Goal: Task Accomplishment & Management: Complete application form

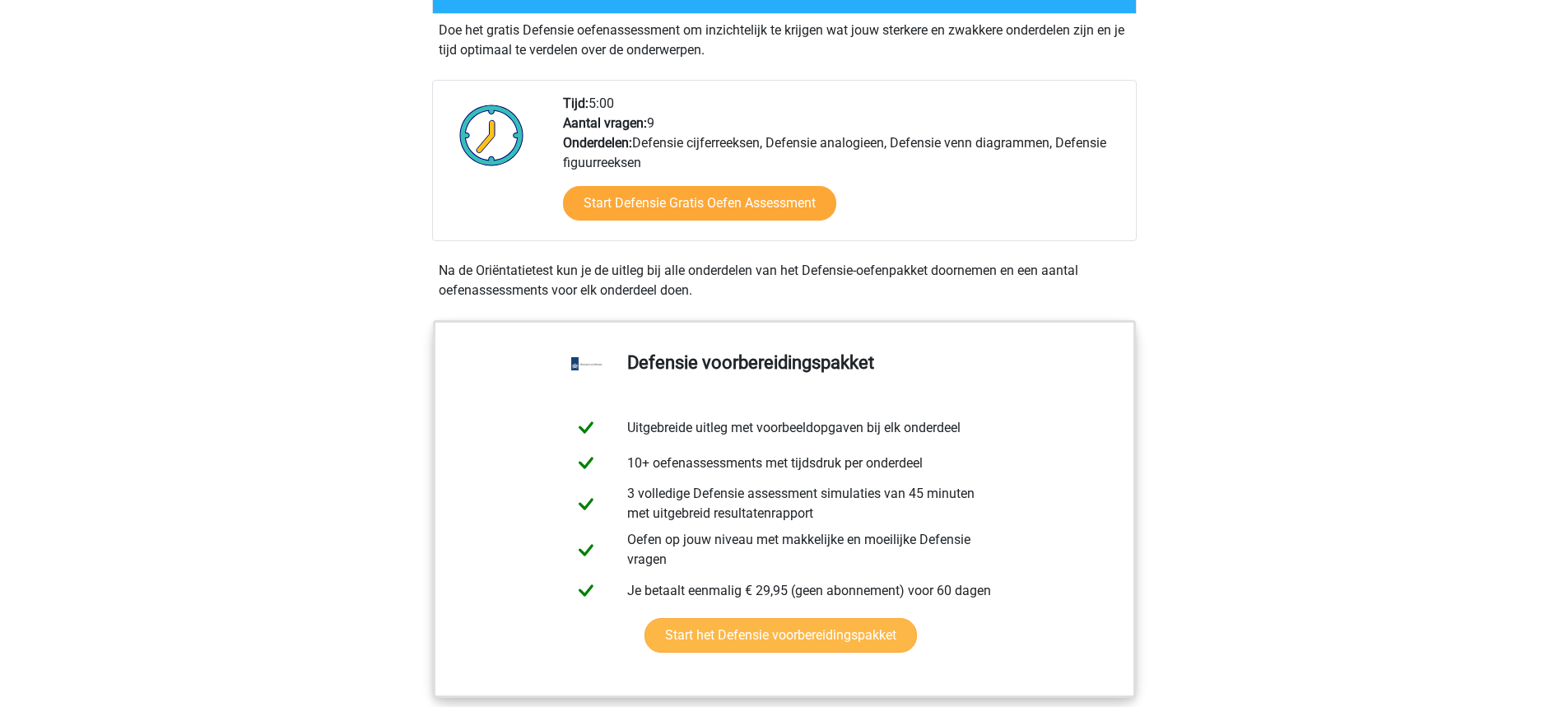
scroll to position [501, 0]
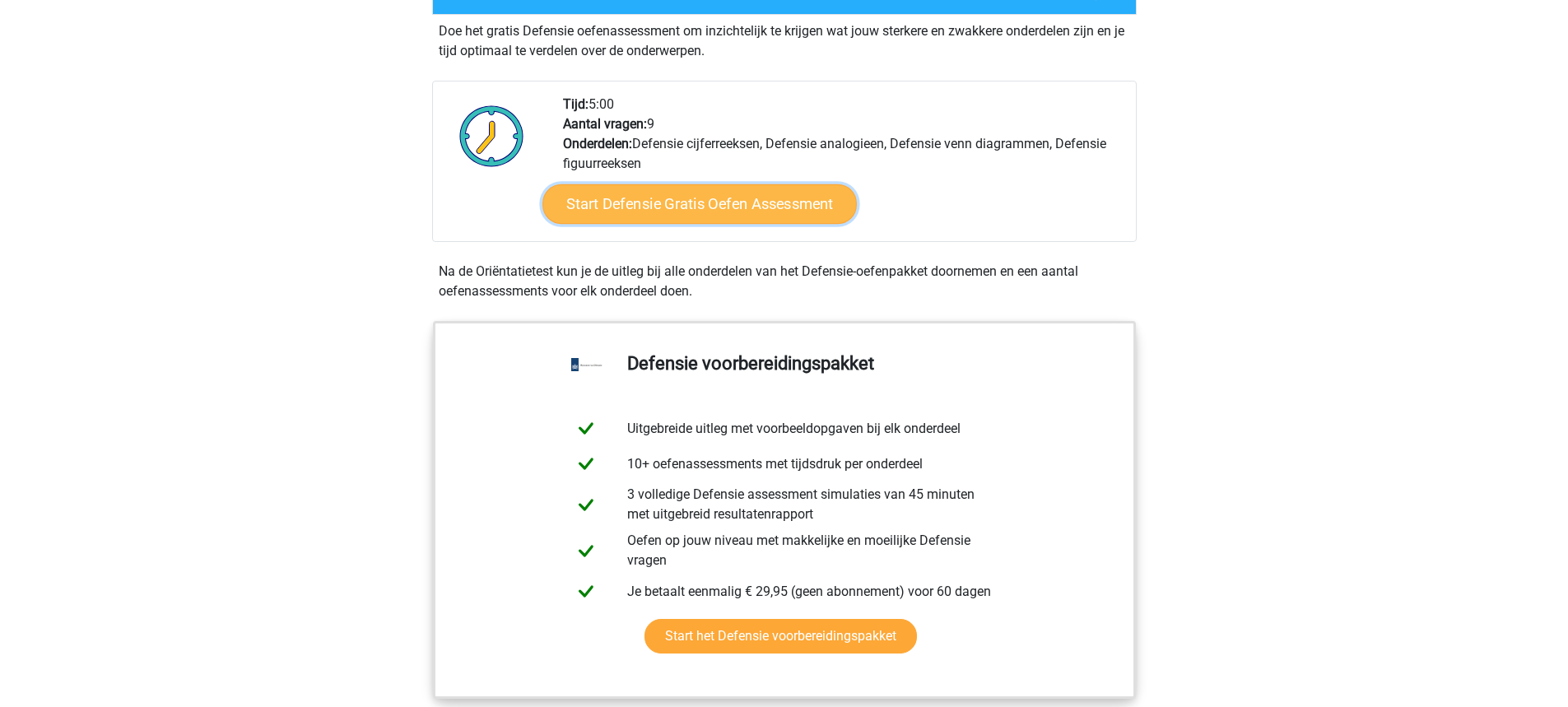
click at [760, 212] on link "Start Defensie Gratis Oefen Assessment" at bounding box center [699, 204] width 315 height 40
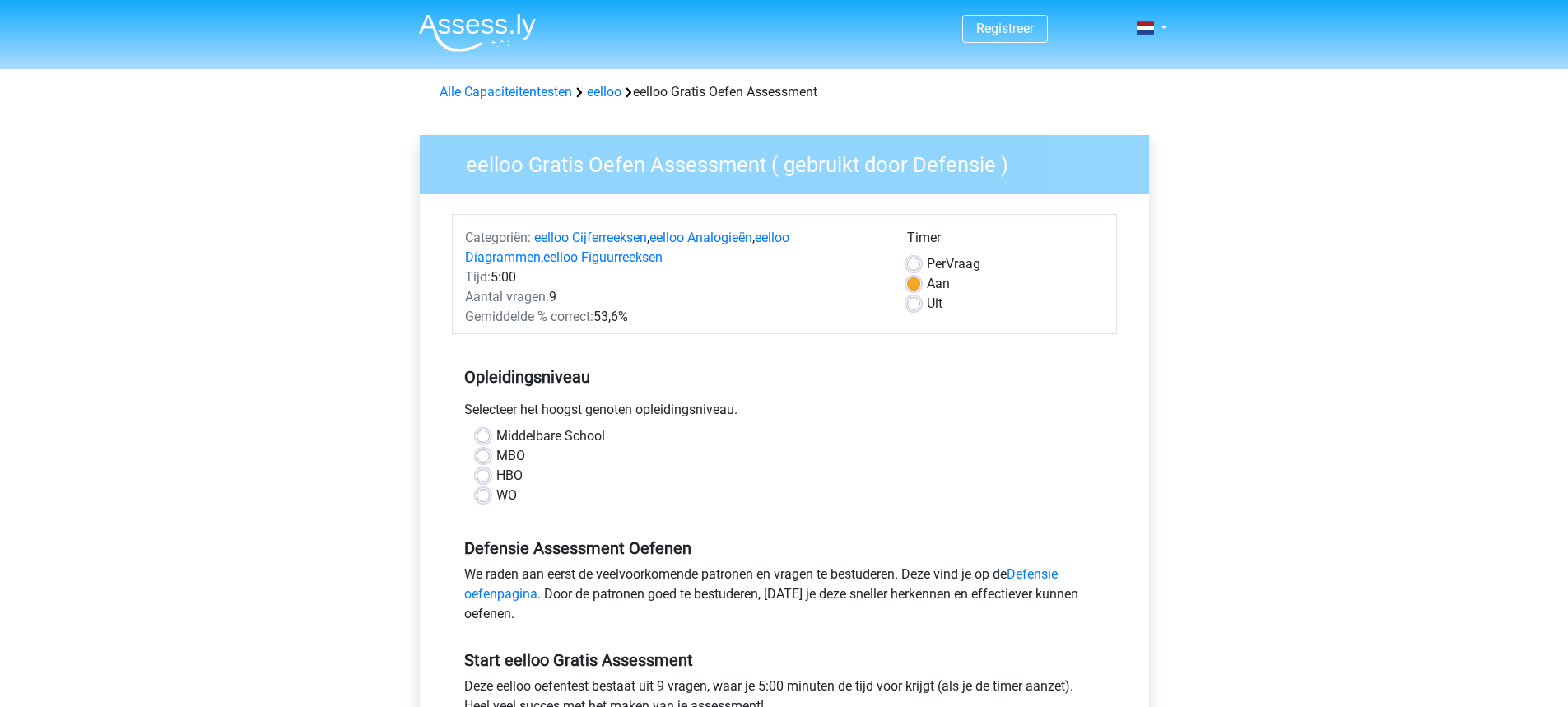
scroll to position [58, 0]
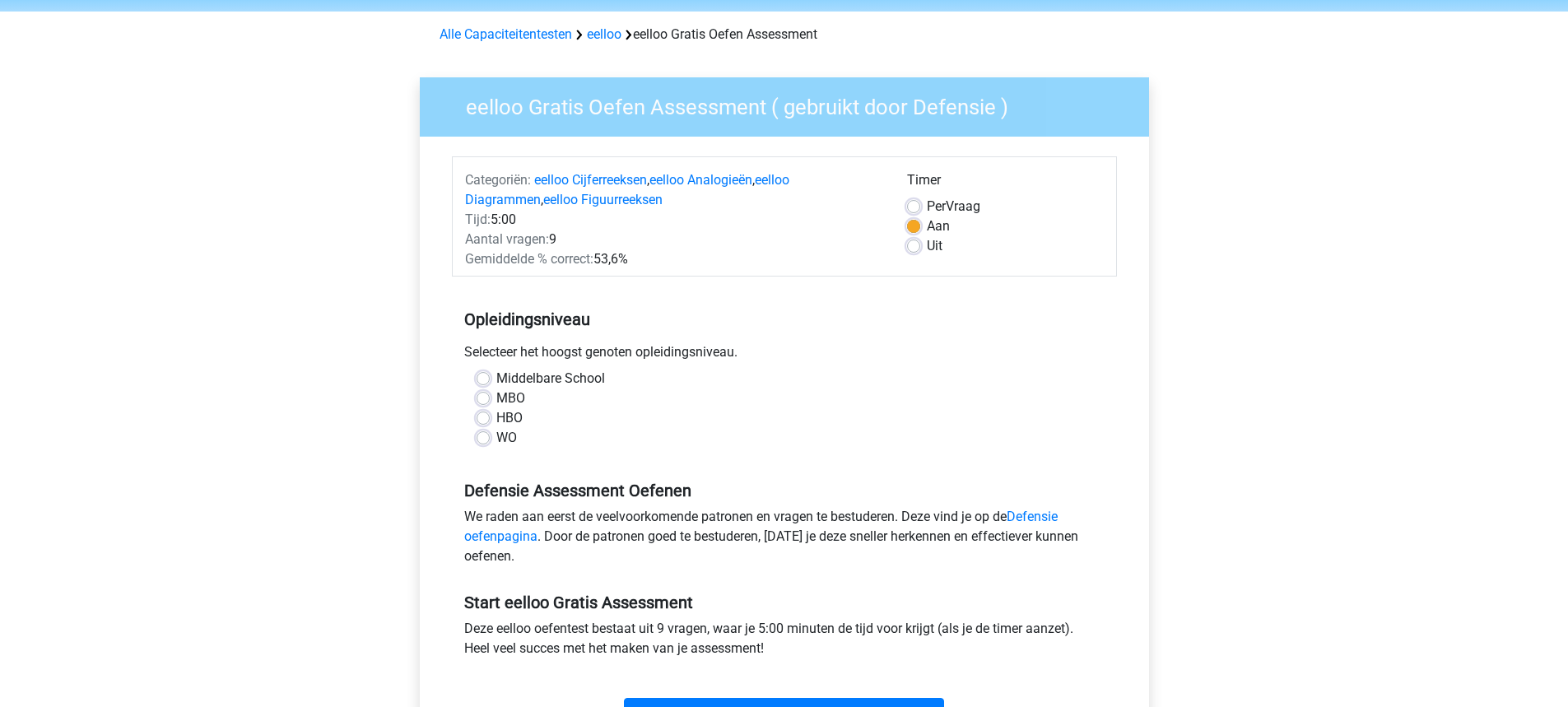
click at [504, 417] on label "HBO" at bounding box center [510, 418] width 27 height 19
click at [490, 417] on input "HBO" at bounding box center [483, 416] width 13 height 17
radio input "true"
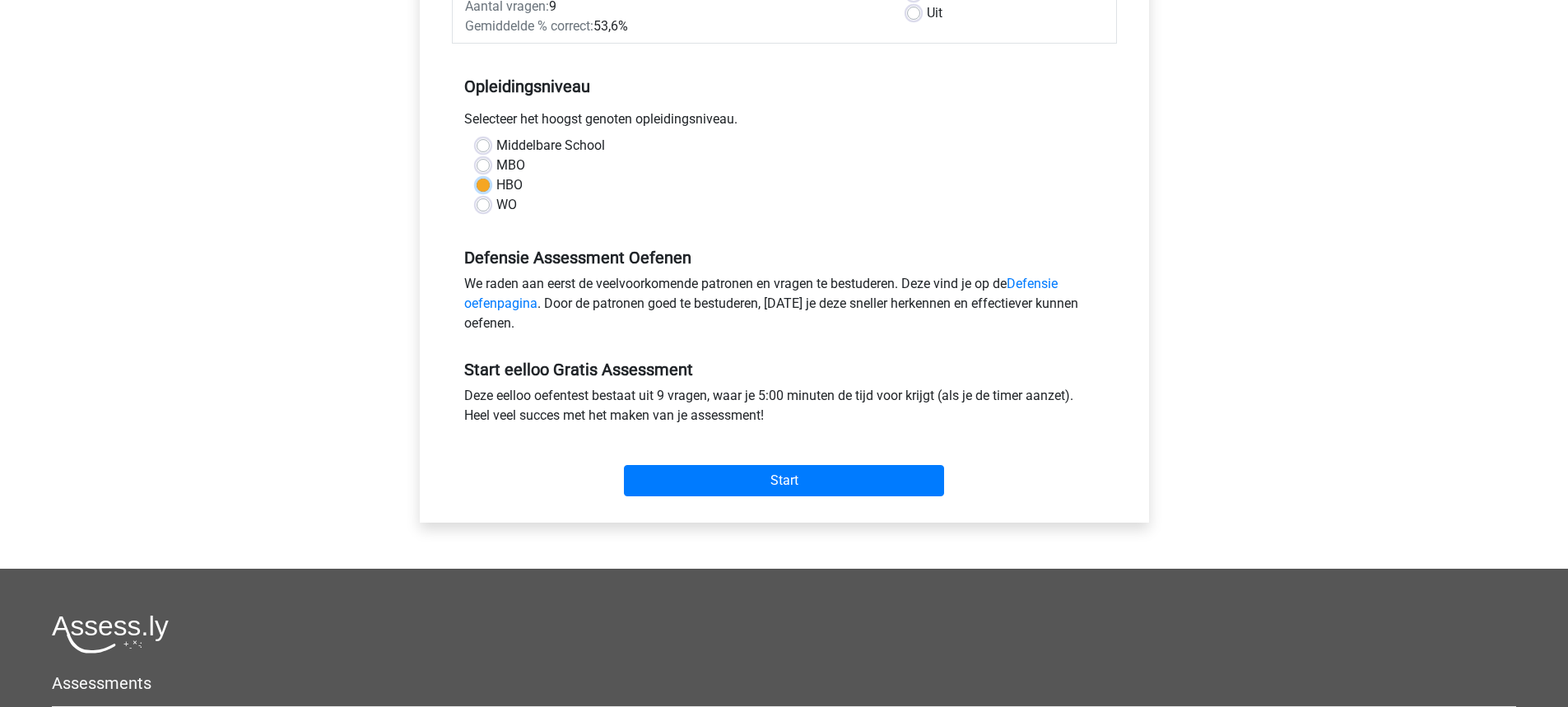
scroll to position [294, 0]
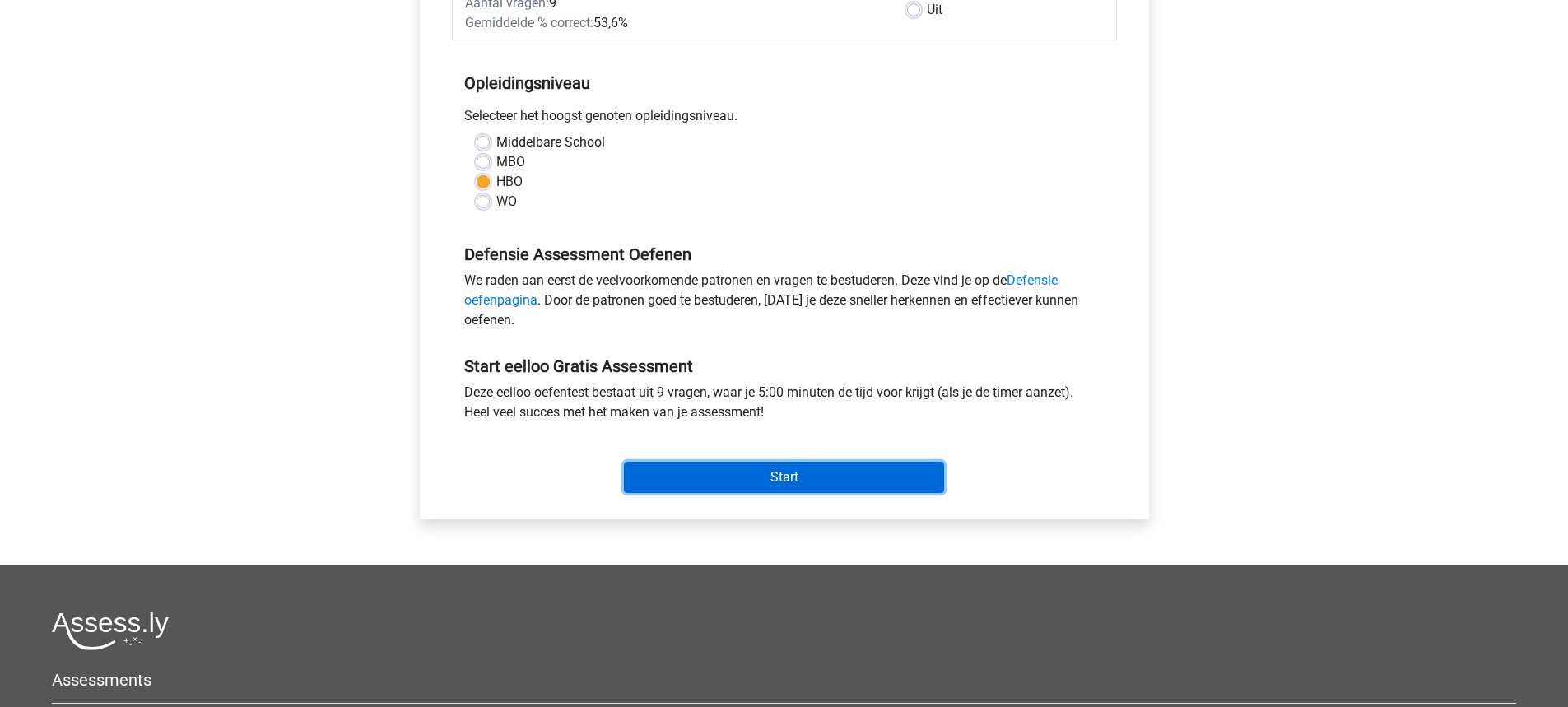
click at [800, 462] on input "Start" at bounding box center [784, 477] width 320 height 31
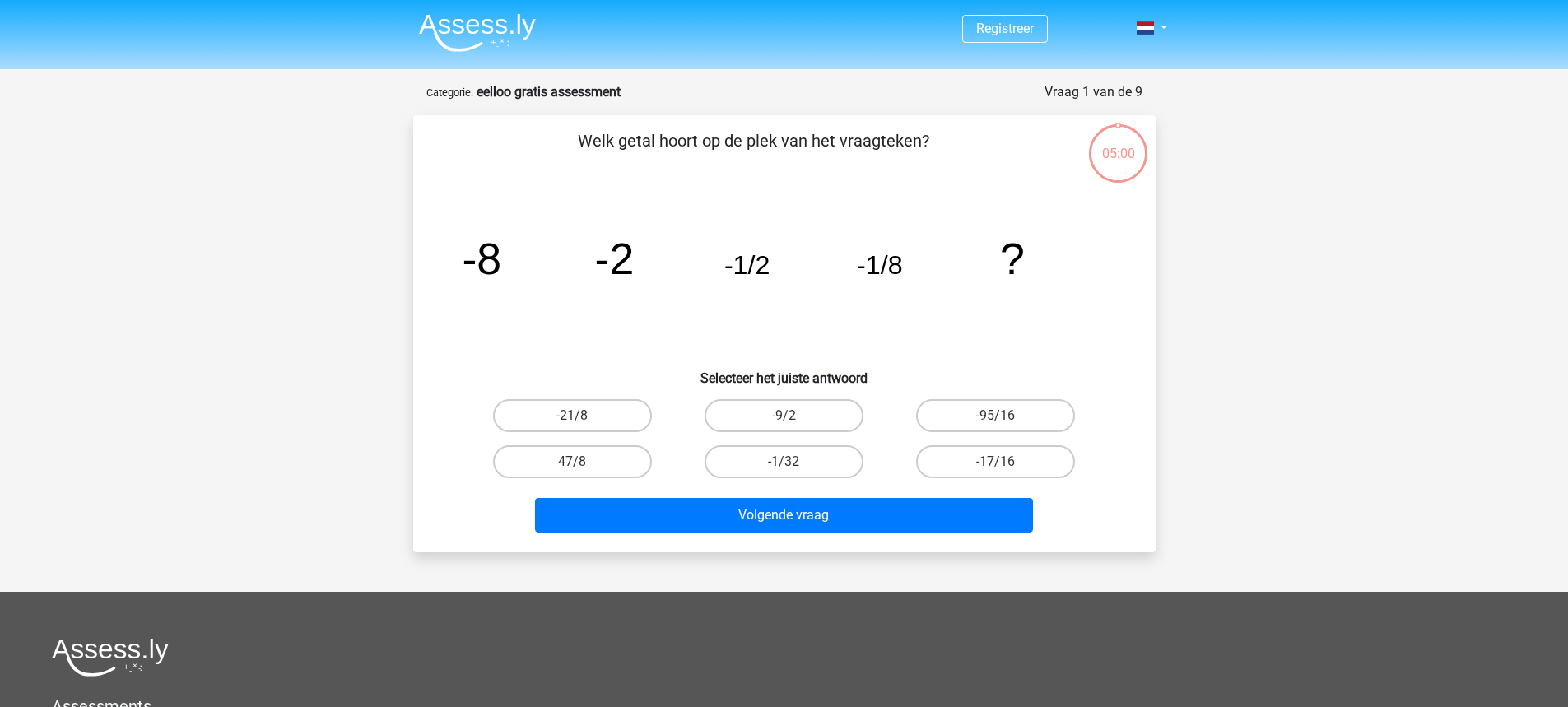
scroll to position [24, 0]
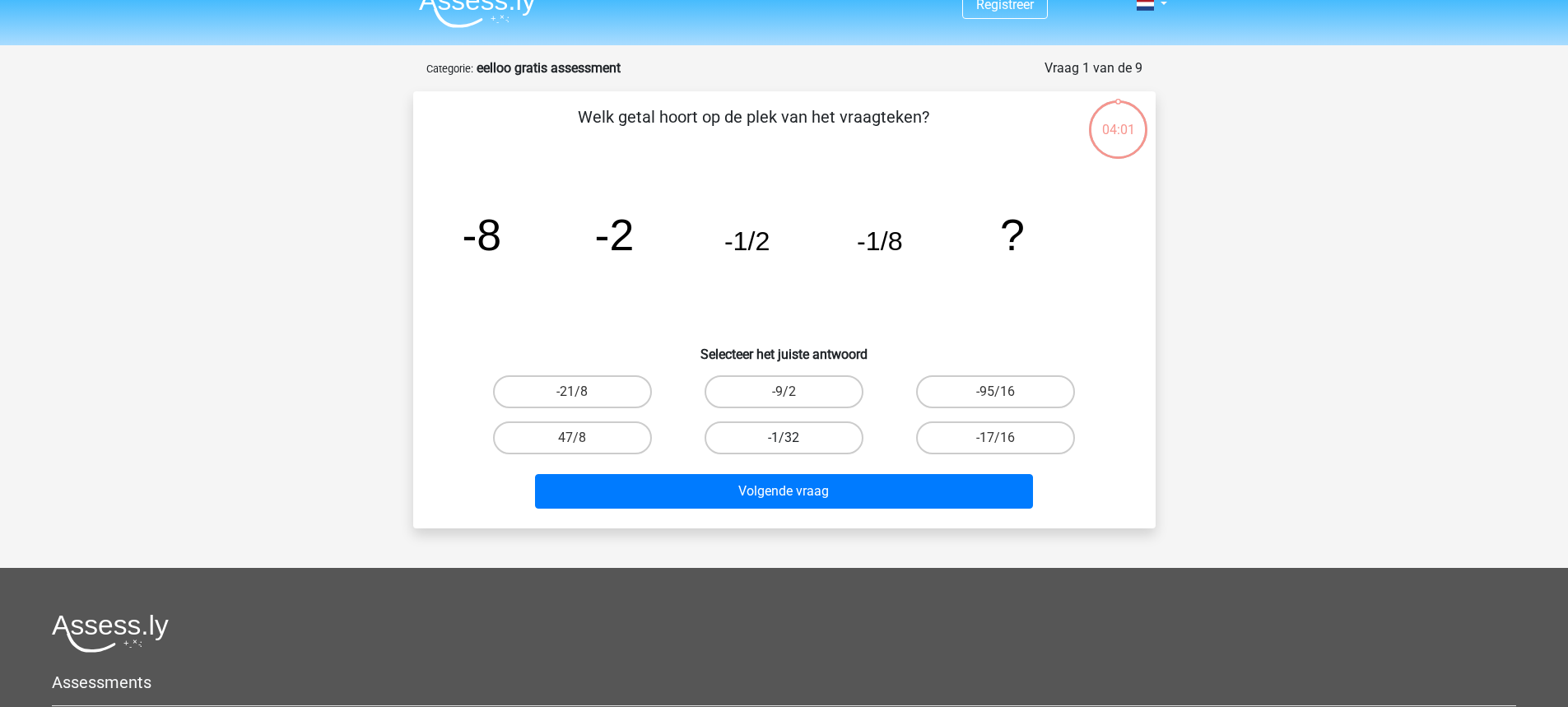
click at [812, 431] on label "-1/32" at bounding box center [784, 437] width 159 height 33
click at [794, 438] on input "-1/32" at bounding box center [789, 443] width 11 height 11
radio input "true"
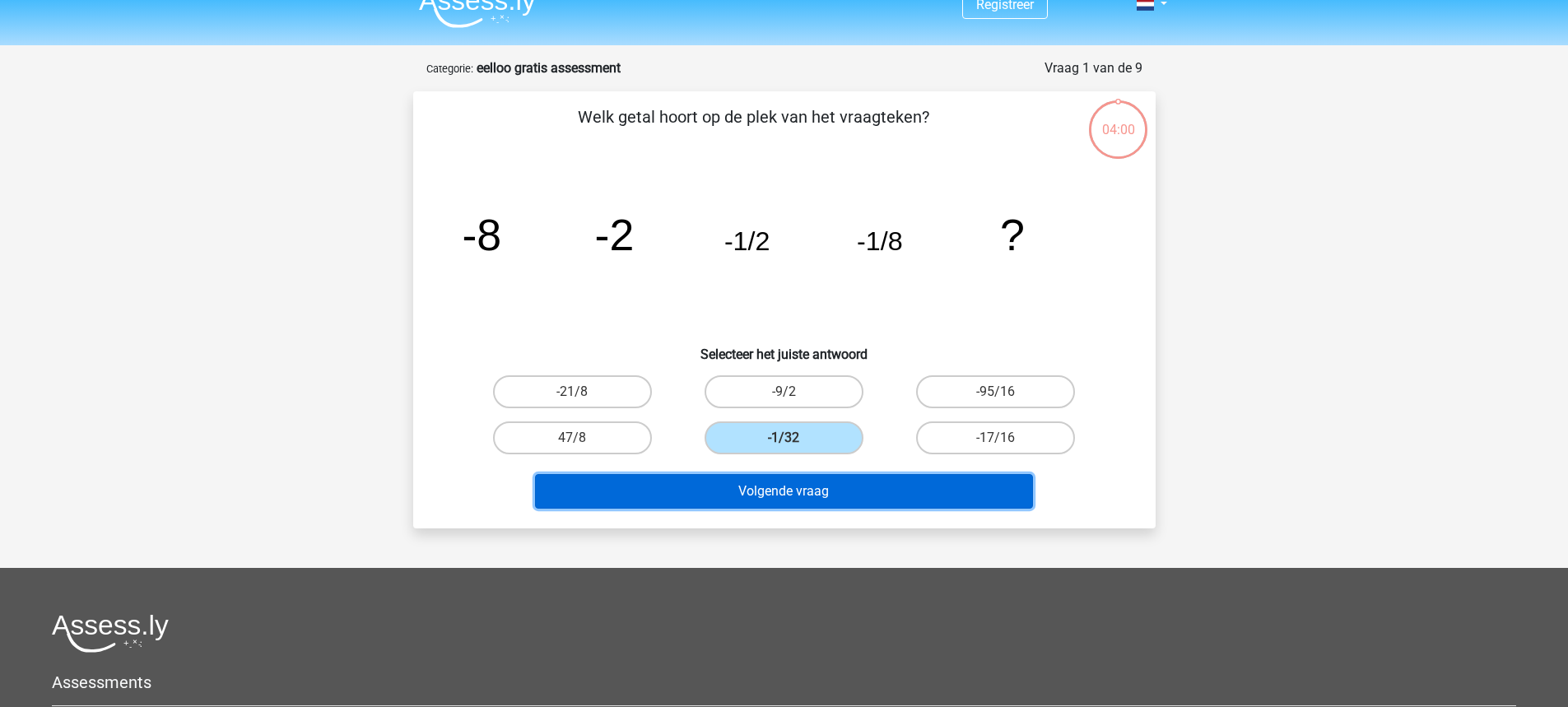
click at [814, 490] on button "Volgende vraag" at bounding box center [784, 491] width 498 height 35
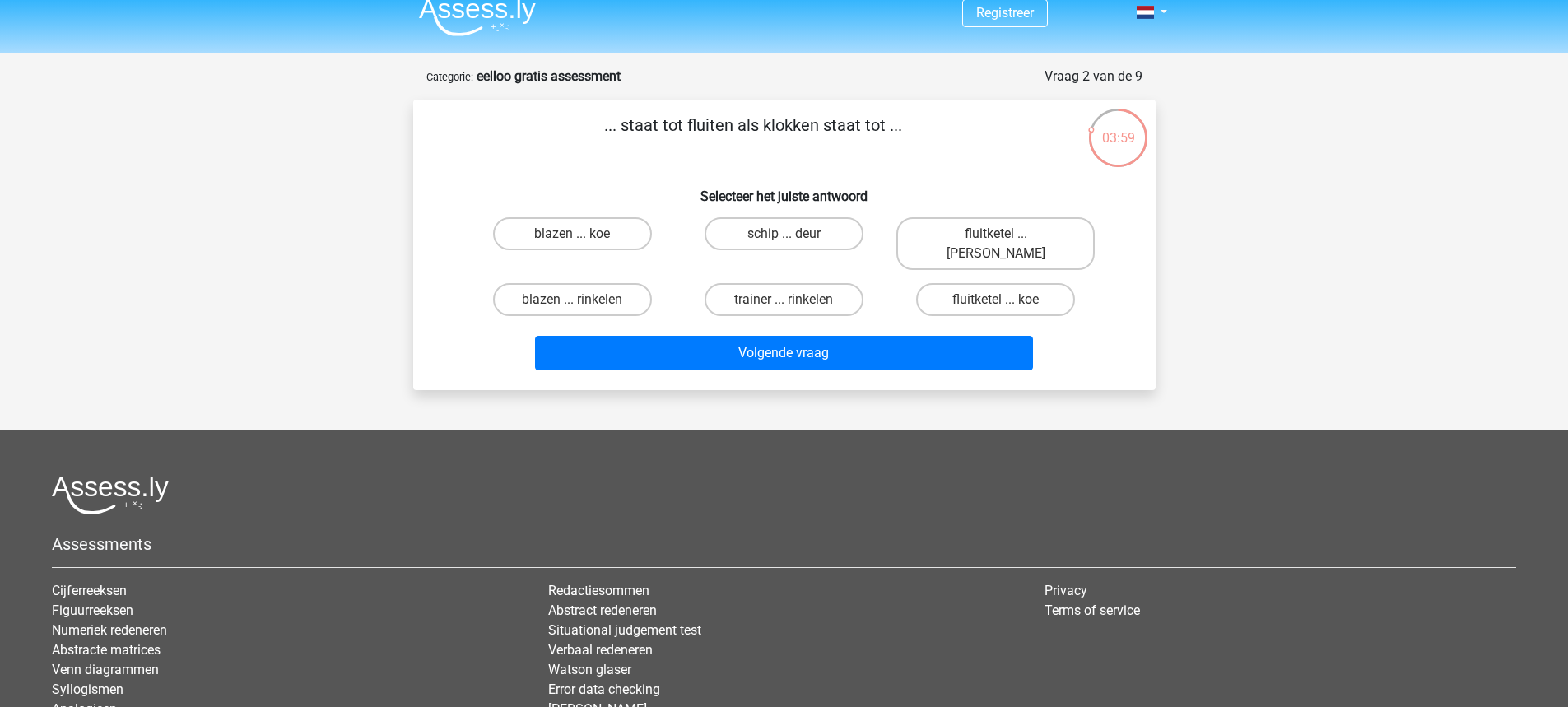
scroll to position [15, 0]
click at [632, 284] on label "blazen ... rinkelen" at bounding box center [572, 299] width 159 height 33
click at [583, 300] on input "blazen ... rinkelen" at bounding box center [577, 306] width 11 height 11
radio input "true"
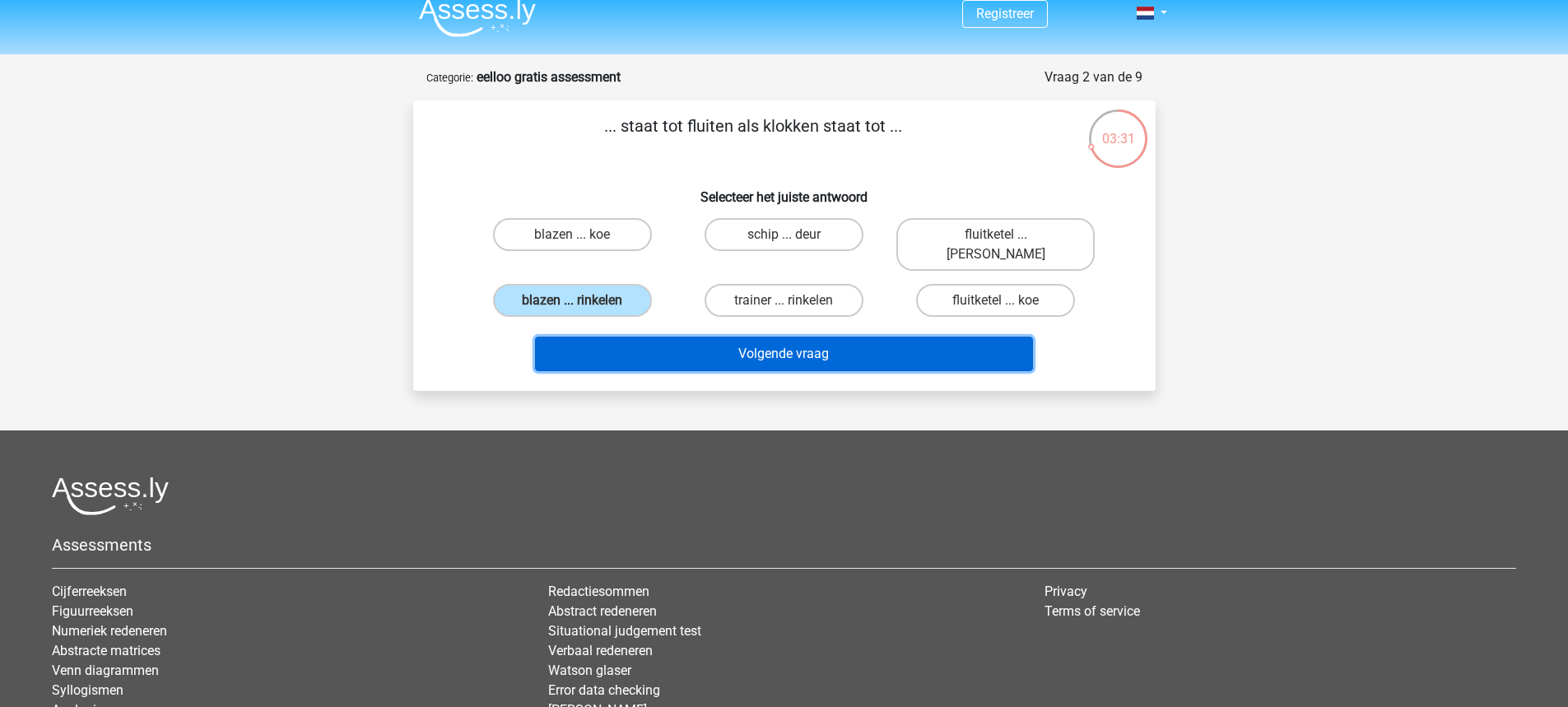
click at [676, 337] on button "Volgende vraag" at bounding box center [784, 354] width 498 height 35
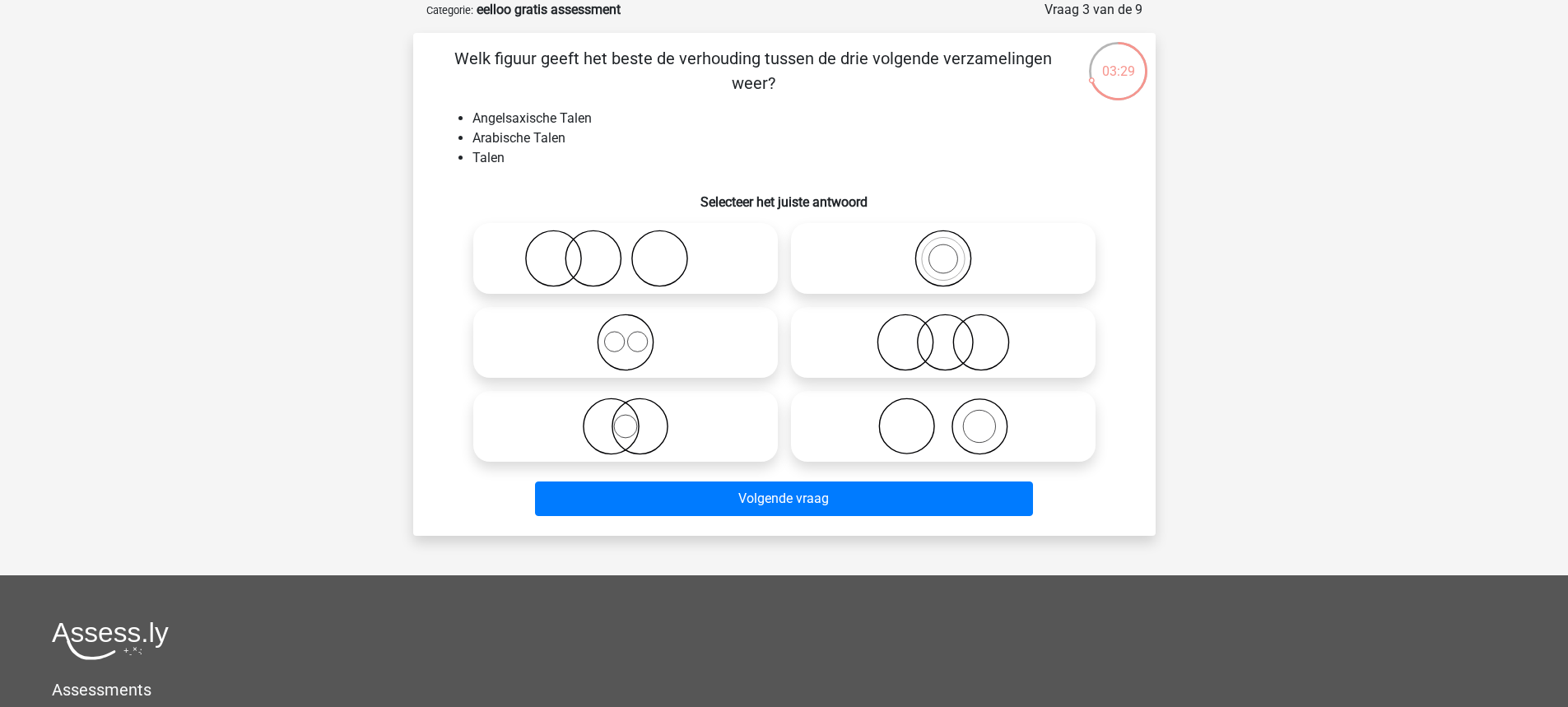
scroll to position [0, 0]
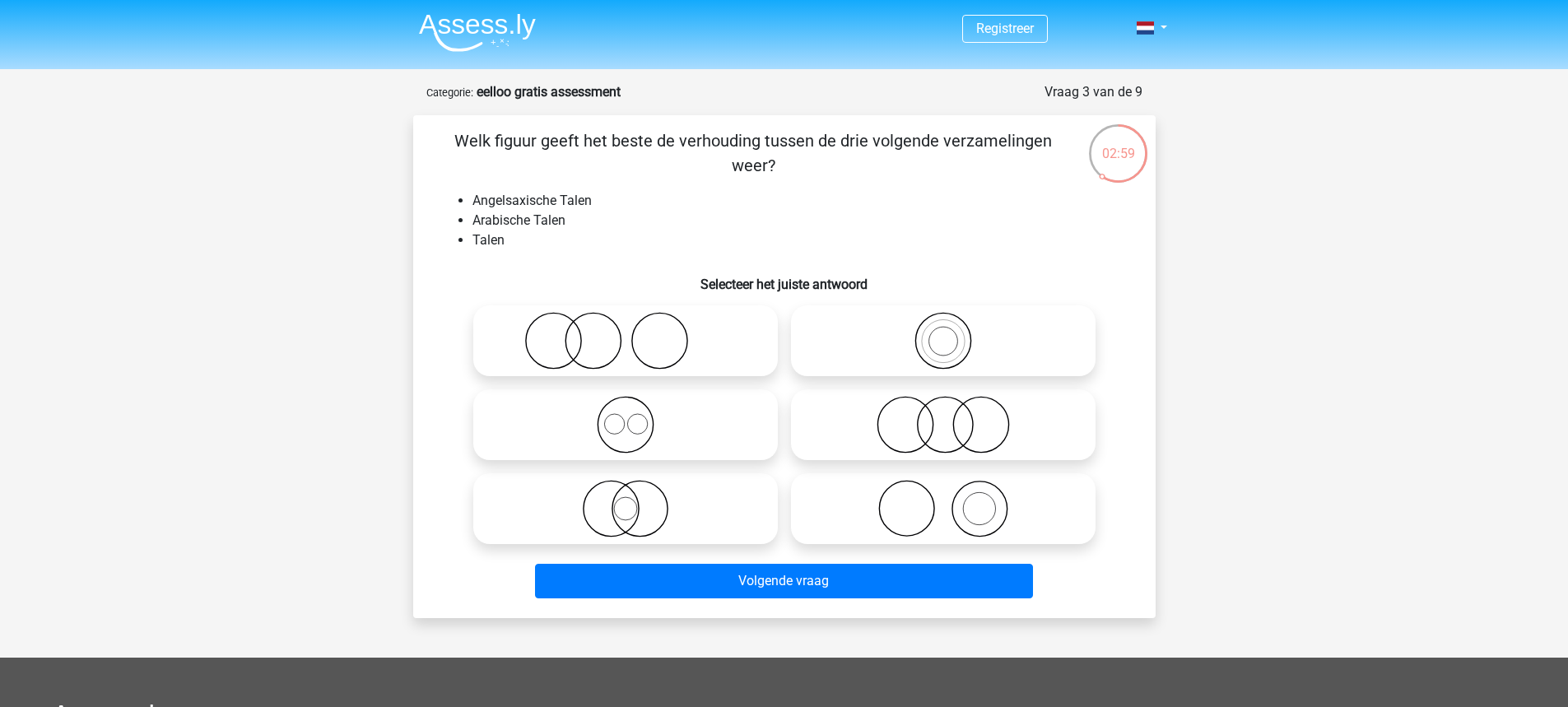
click at [871, 414] on icon at bounding box center [943, 424] width 292 height 58
click at [943, 414] on input "radio" at bounding box center [948, 411] width 11 height 11
radio input "true"
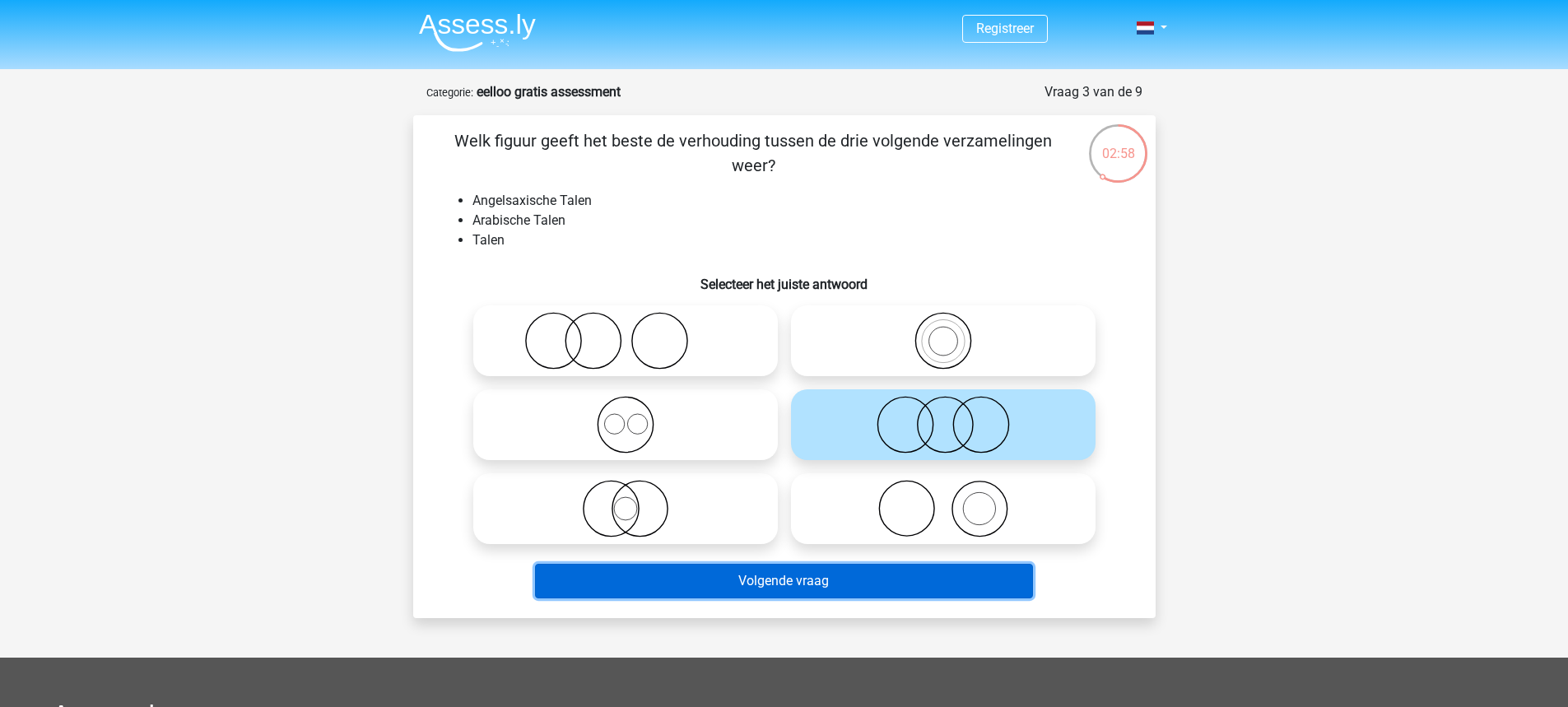
click at [848, 593] on button "Volgende vraag" at bounding box center [784, 580] width 498 height 35
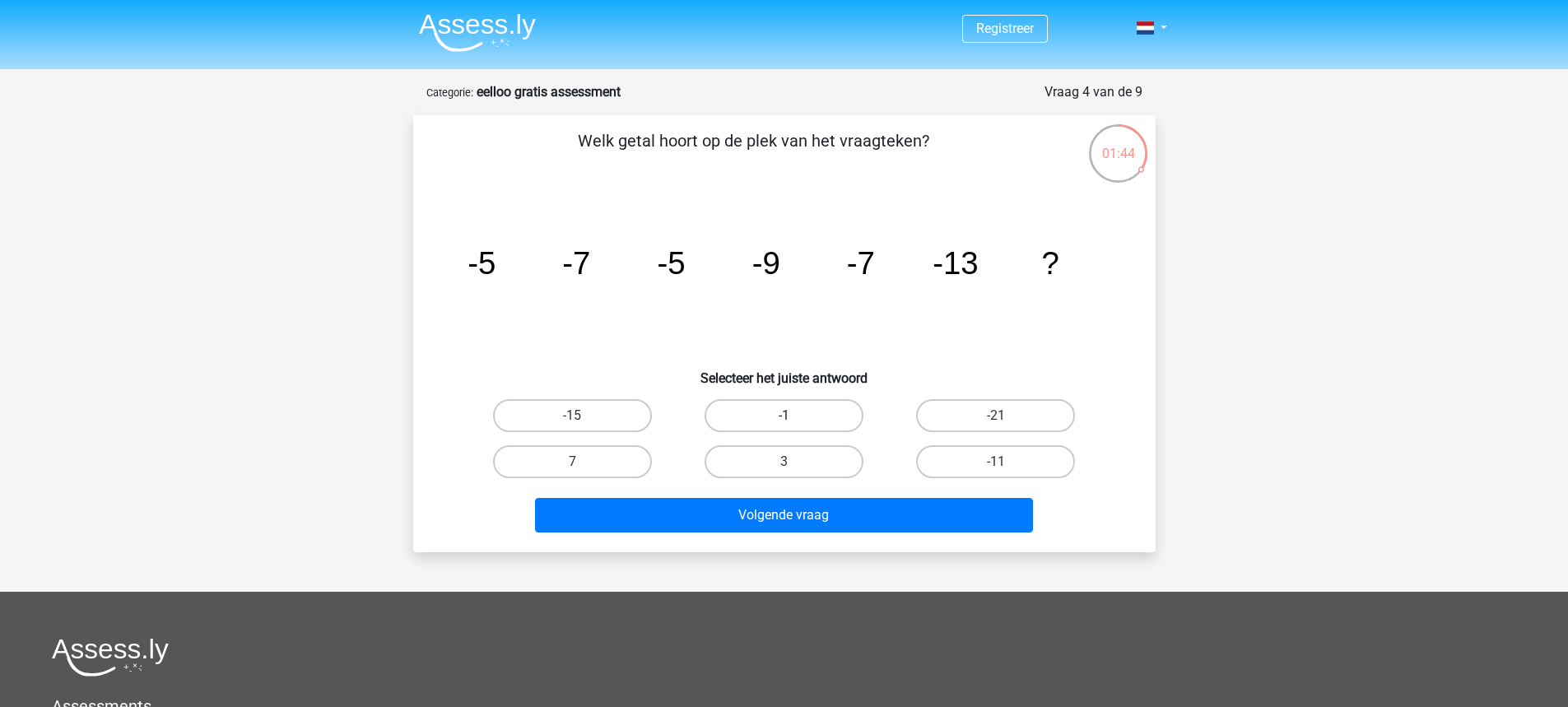
click at [767, 413] on label "-1" at bounding box center [784, 415] width 159 height 33
click at [784, 416] on input "-1" at bounding box center [789, 421] width 11 height 11
radio input "true"
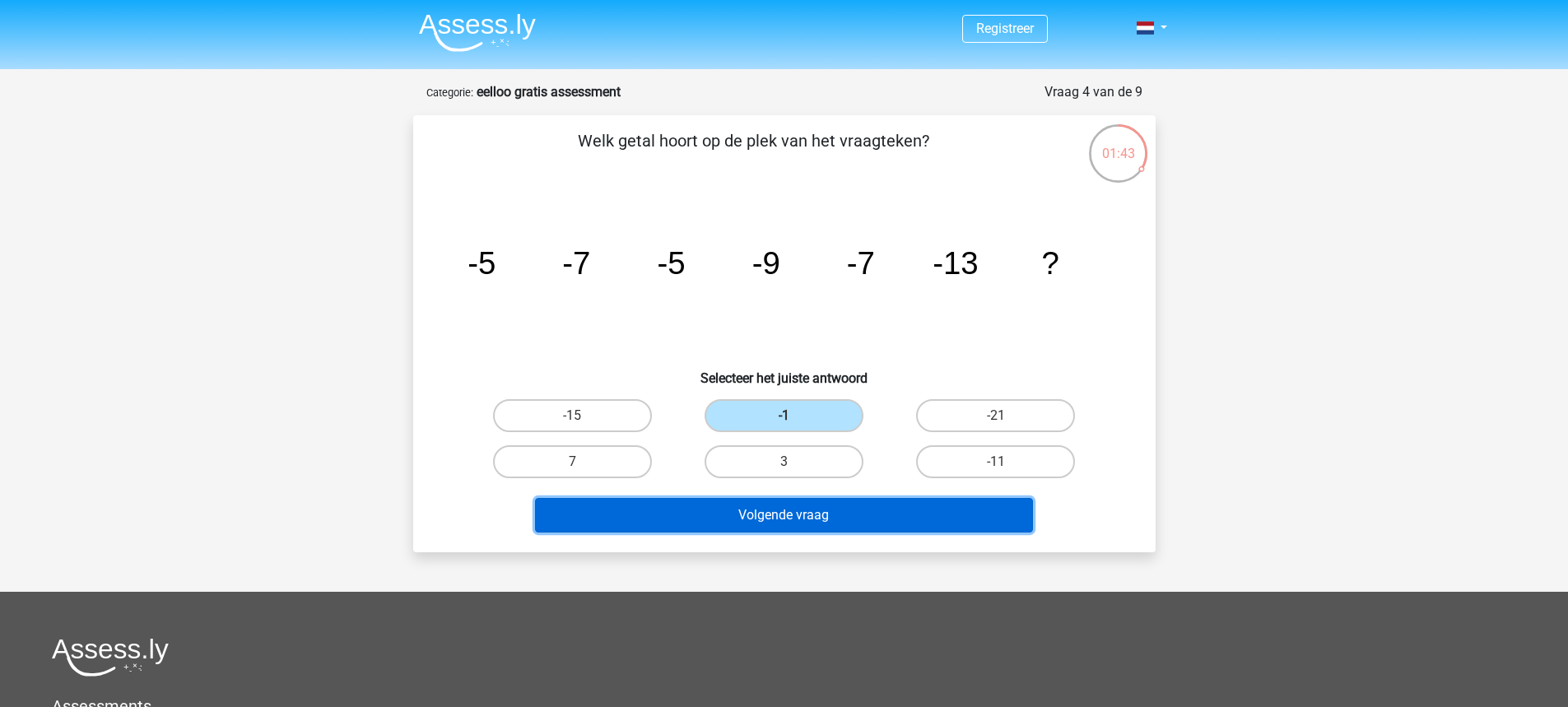
click at [744, 506] on button "Volgende vraag" at bounding box center [784, 515] width 498 height 35
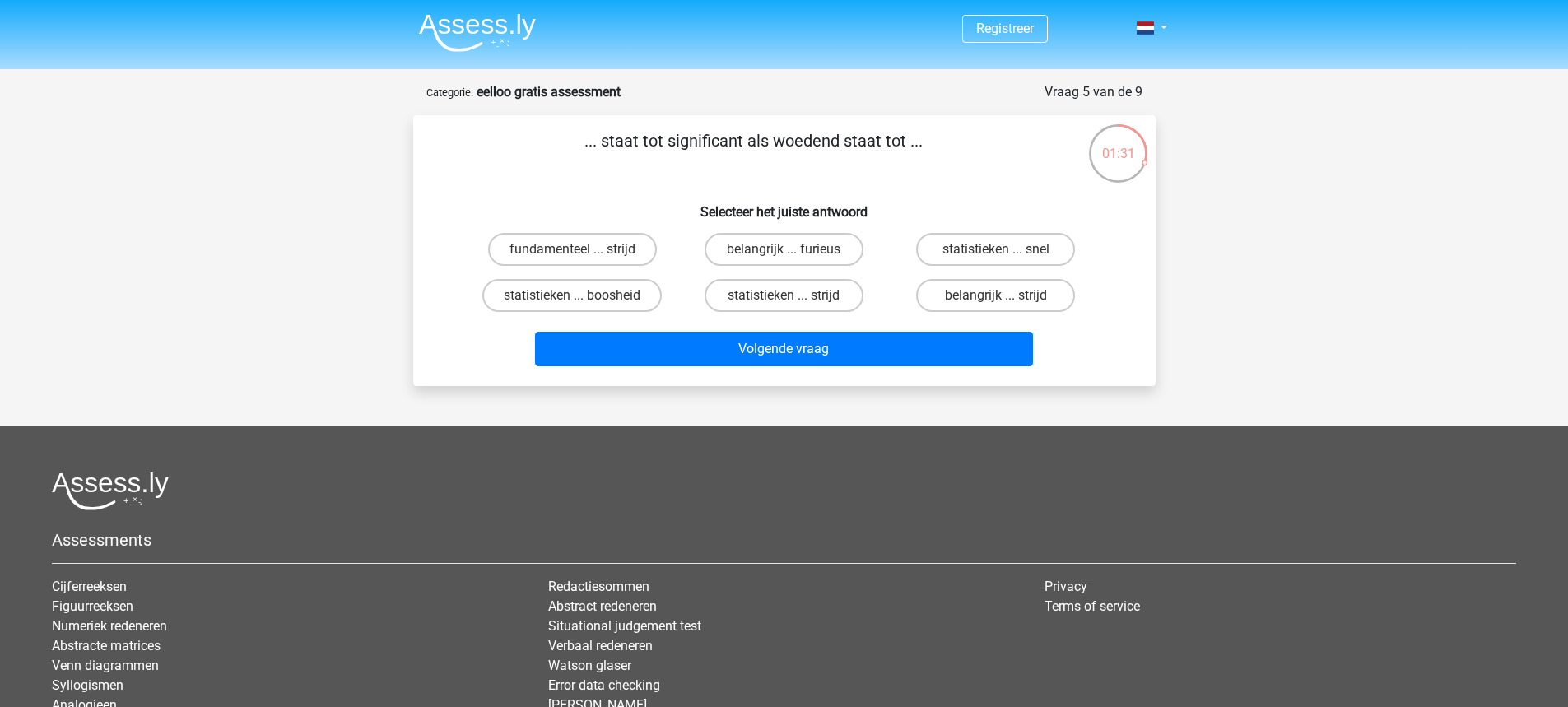
scroll to position [1, 0]
click at [818, 245] on label "belangrijk ... furieus" at bounding box center [784, 248] width 159 height 33
click at [794, 248] on input "belangrijk ... furieus" at bounding box center [789, 253] width 11 height 11
radio input "true"
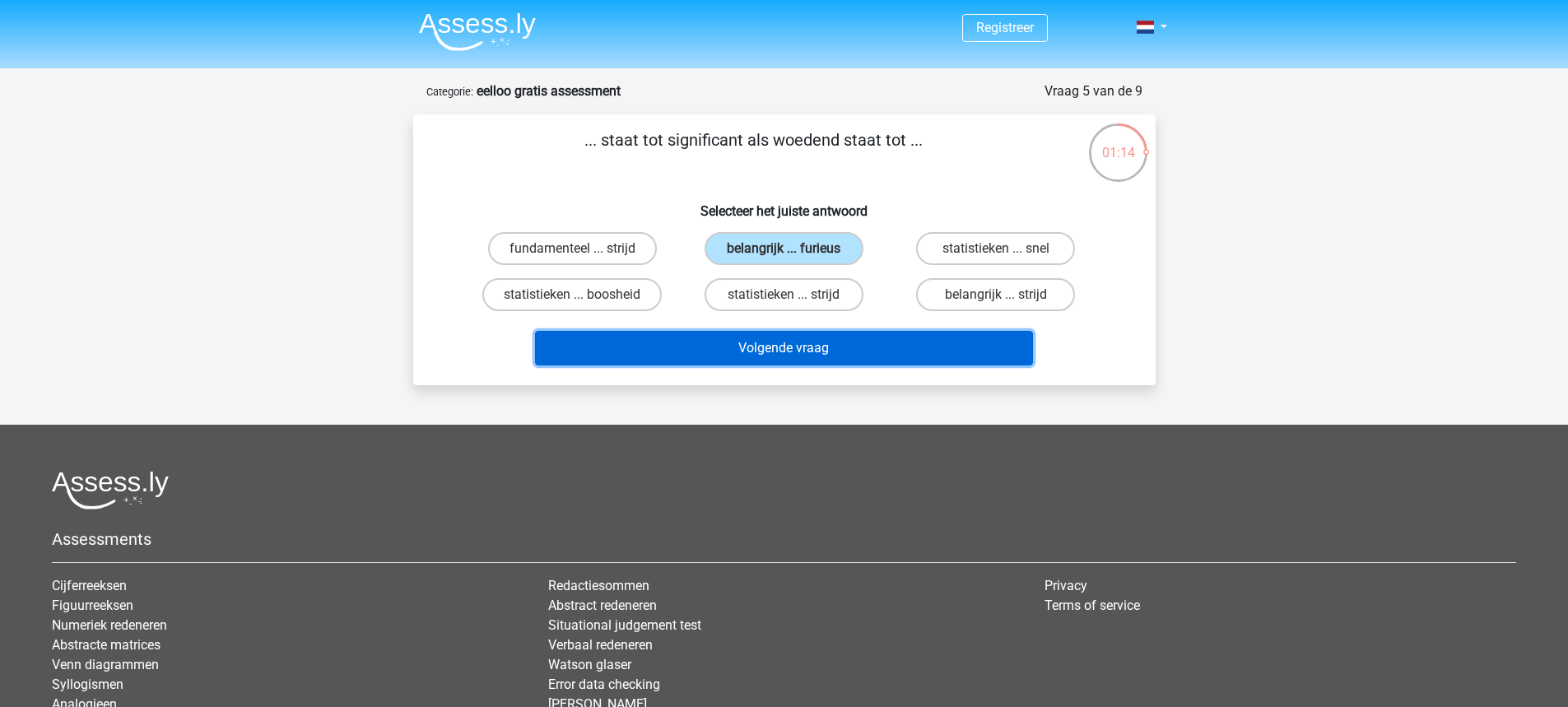
click at [837, 341] on button "Volgende vraag" at bounding box center [784, 347] width 498 height 35
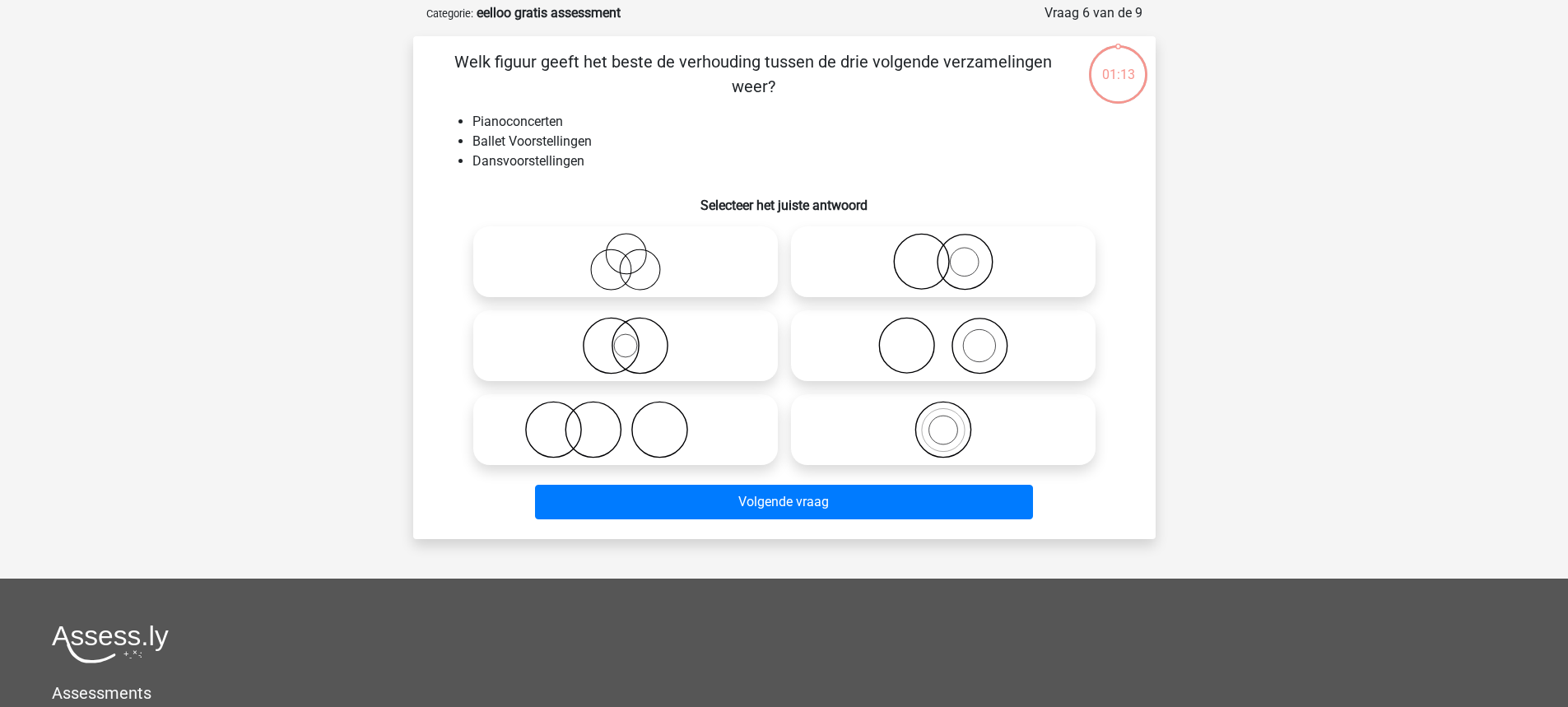
scroll to position [82, 0]
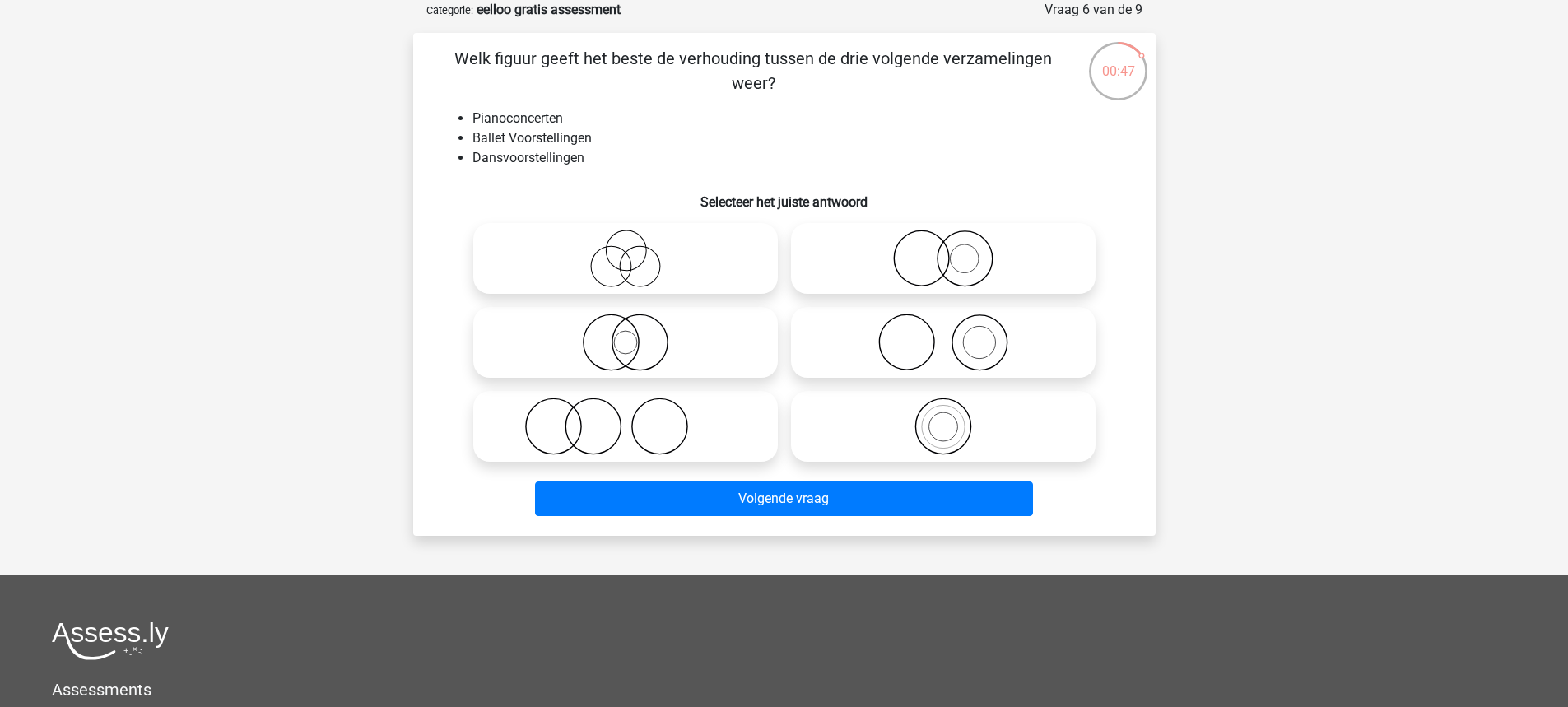
click at [1040, 337] on icon at bounding box center [943, 342] width 292 height 58
click at [954, 334] on input "radio" at bounding box center [948, 329] width 11 height 11
radio input "true"
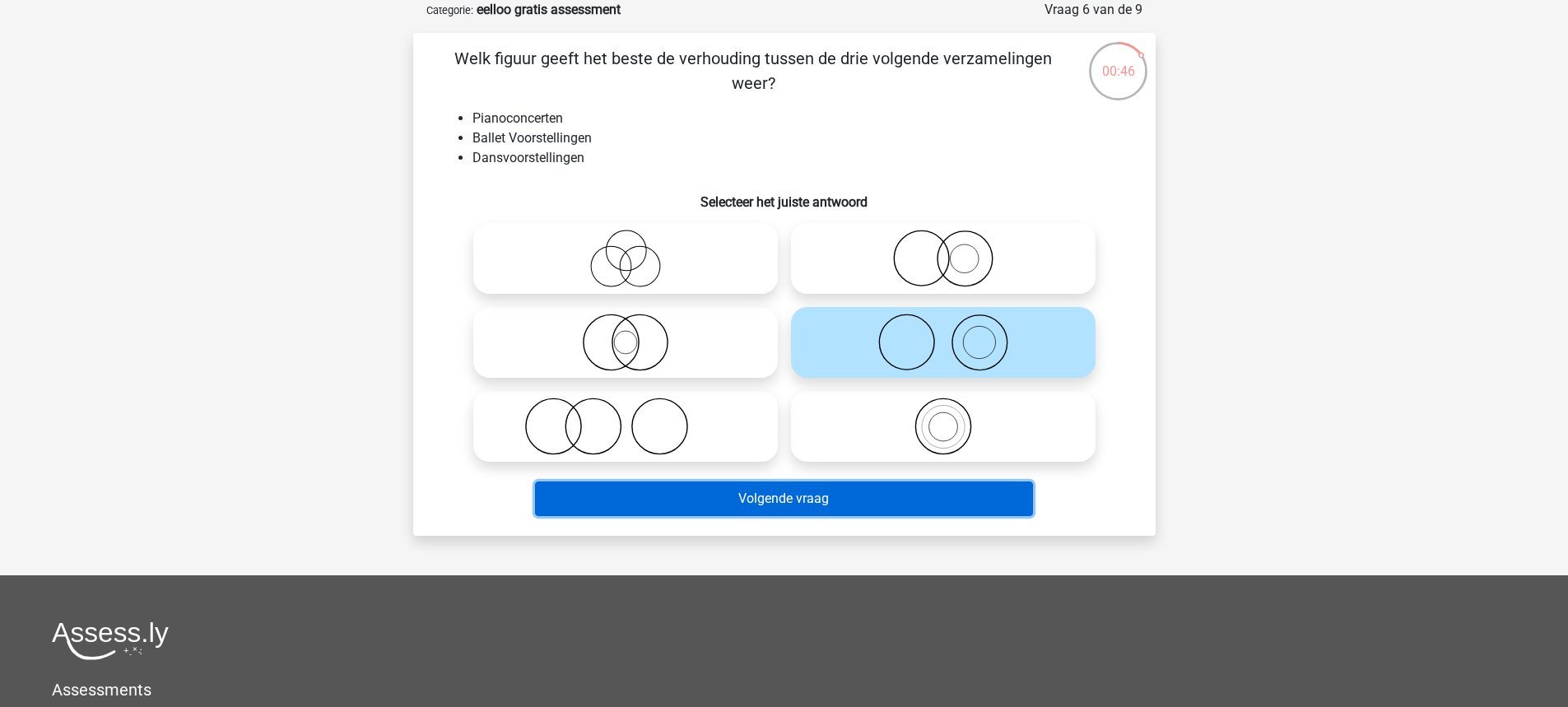
click at [853, 495] on button "Volgende vraag" at bounding box center [784, 498] width 498 height 35
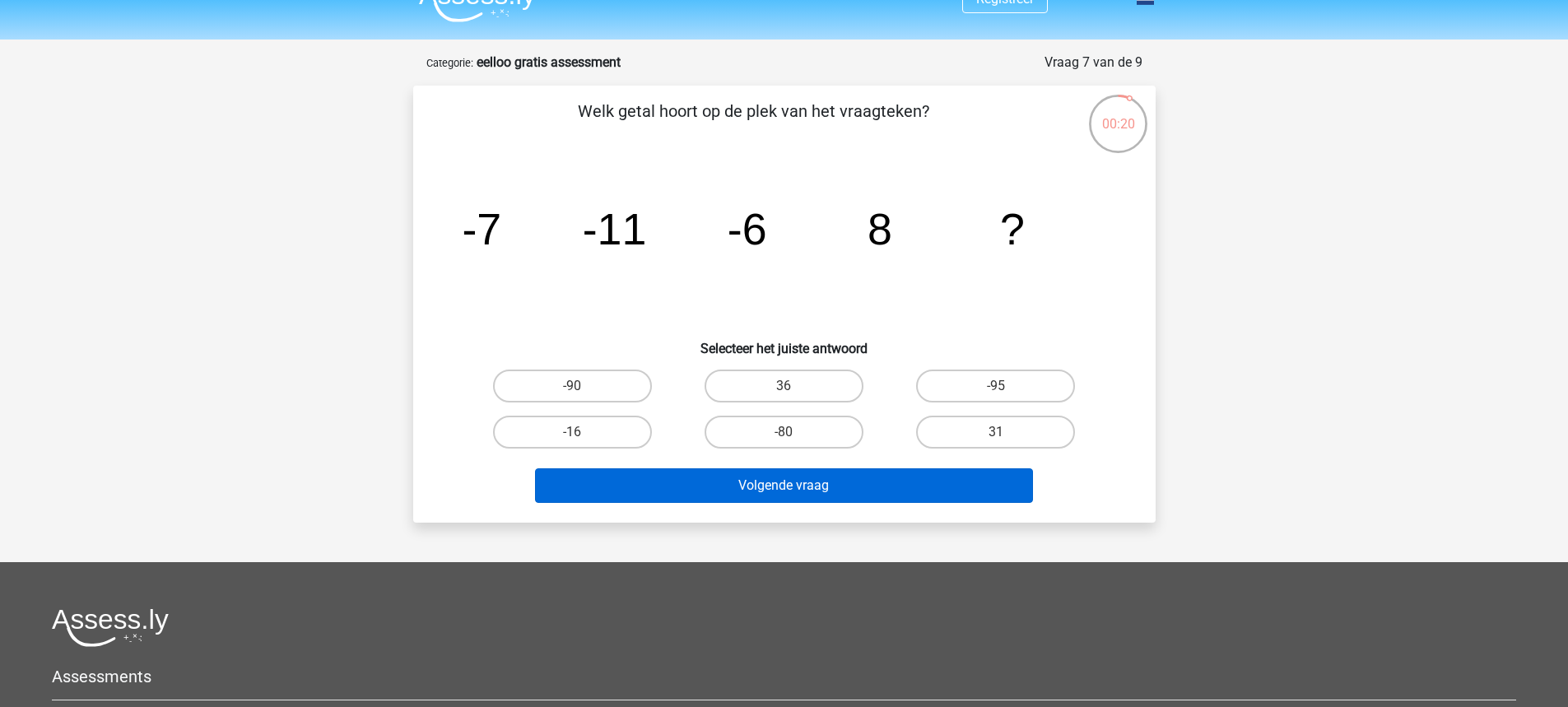
scroll to position [29, 0]
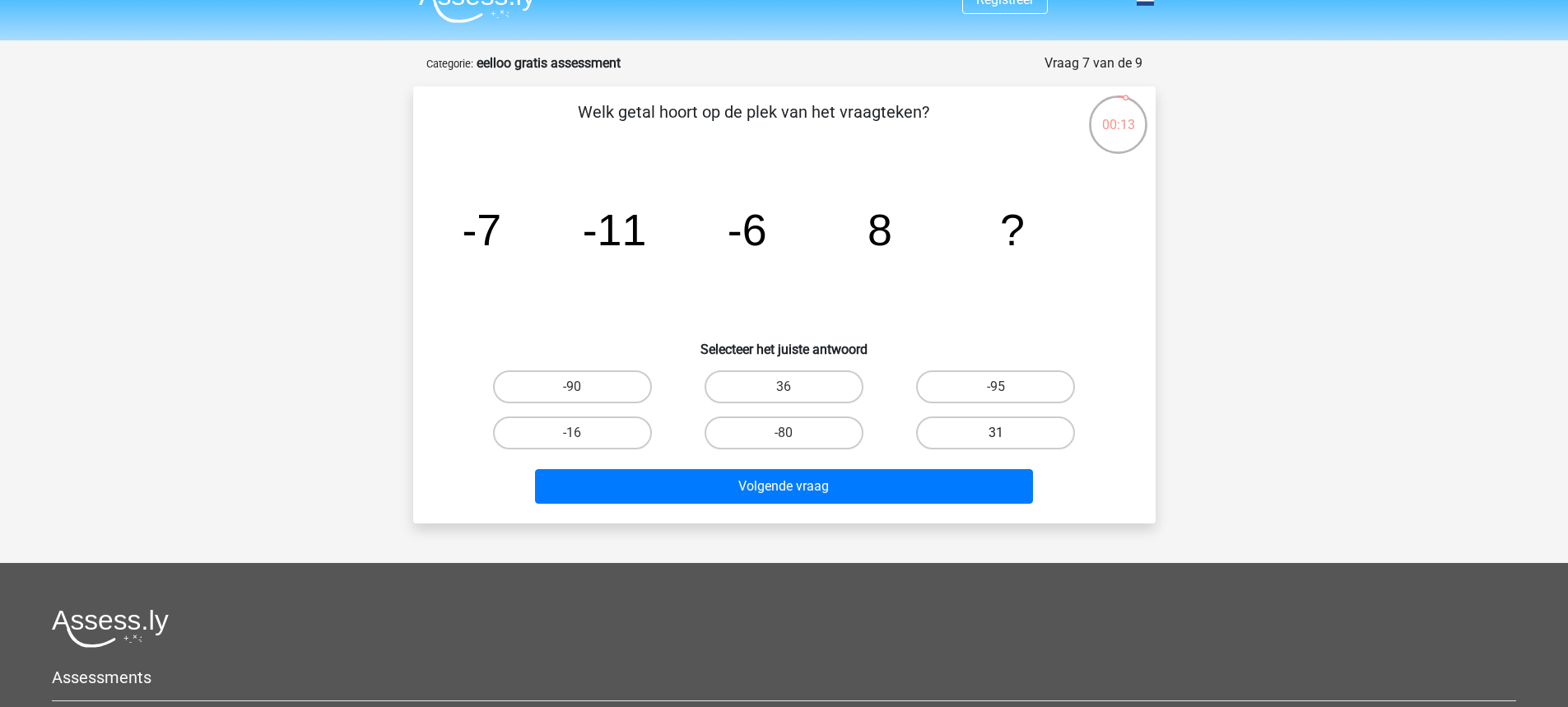
click at [940, 427] on label "31" at bounding box center [995, 432] width 159 height 33
click at [996, 432] on input "31" at bounding box center [1002, 438] width 11 height 11
radio input "true"
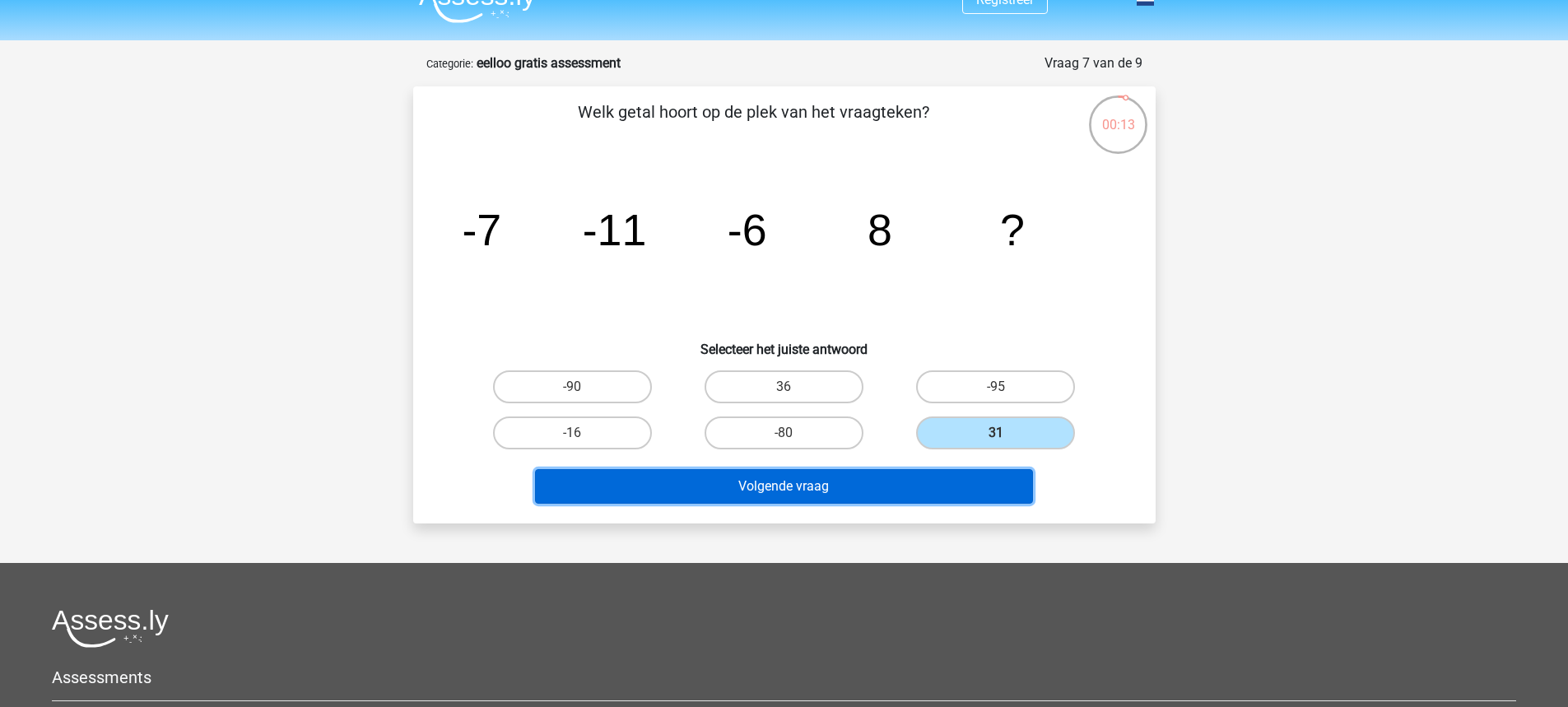
click at [860, 478] on button "Volgende vraag" at bounding box center [784, 486] width 498 height 35
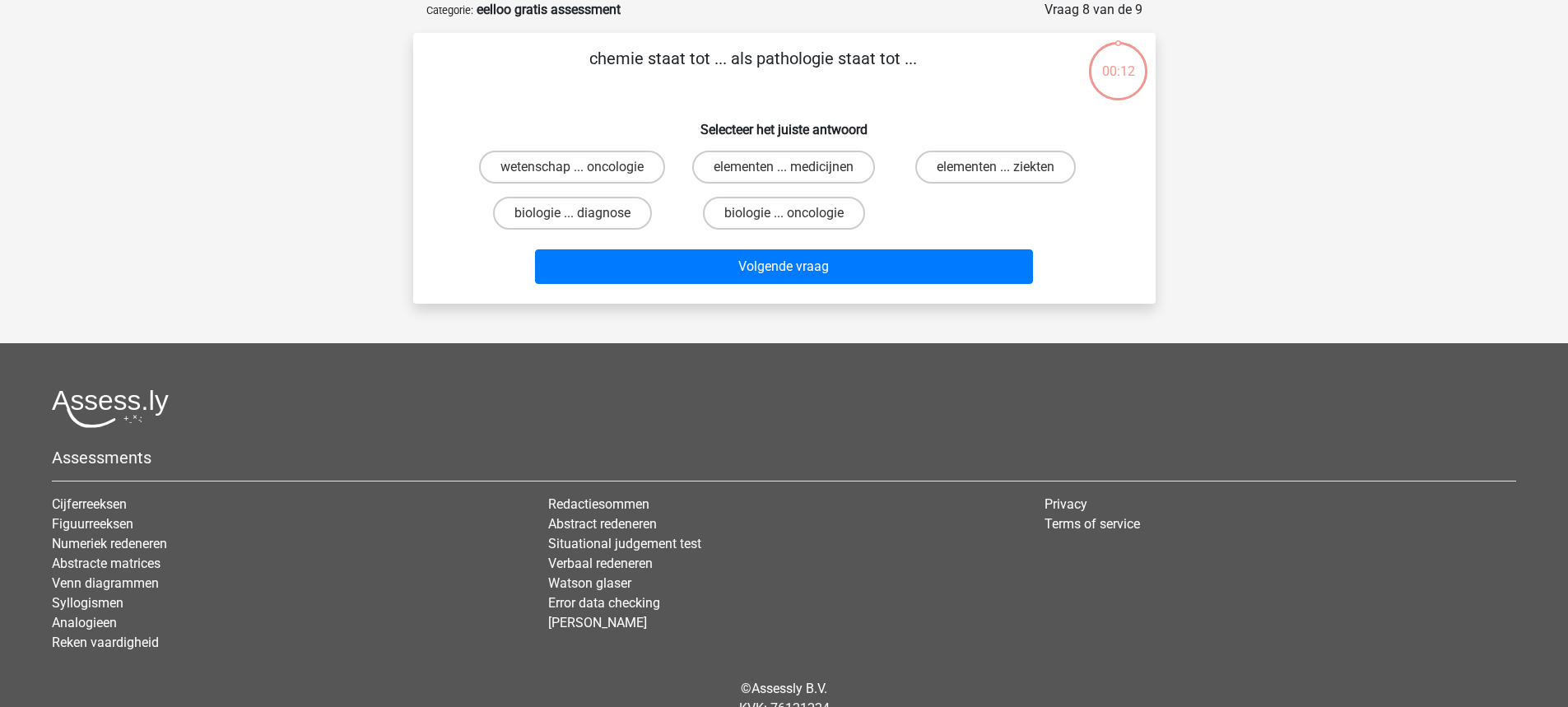
scroll to position [11, 0]
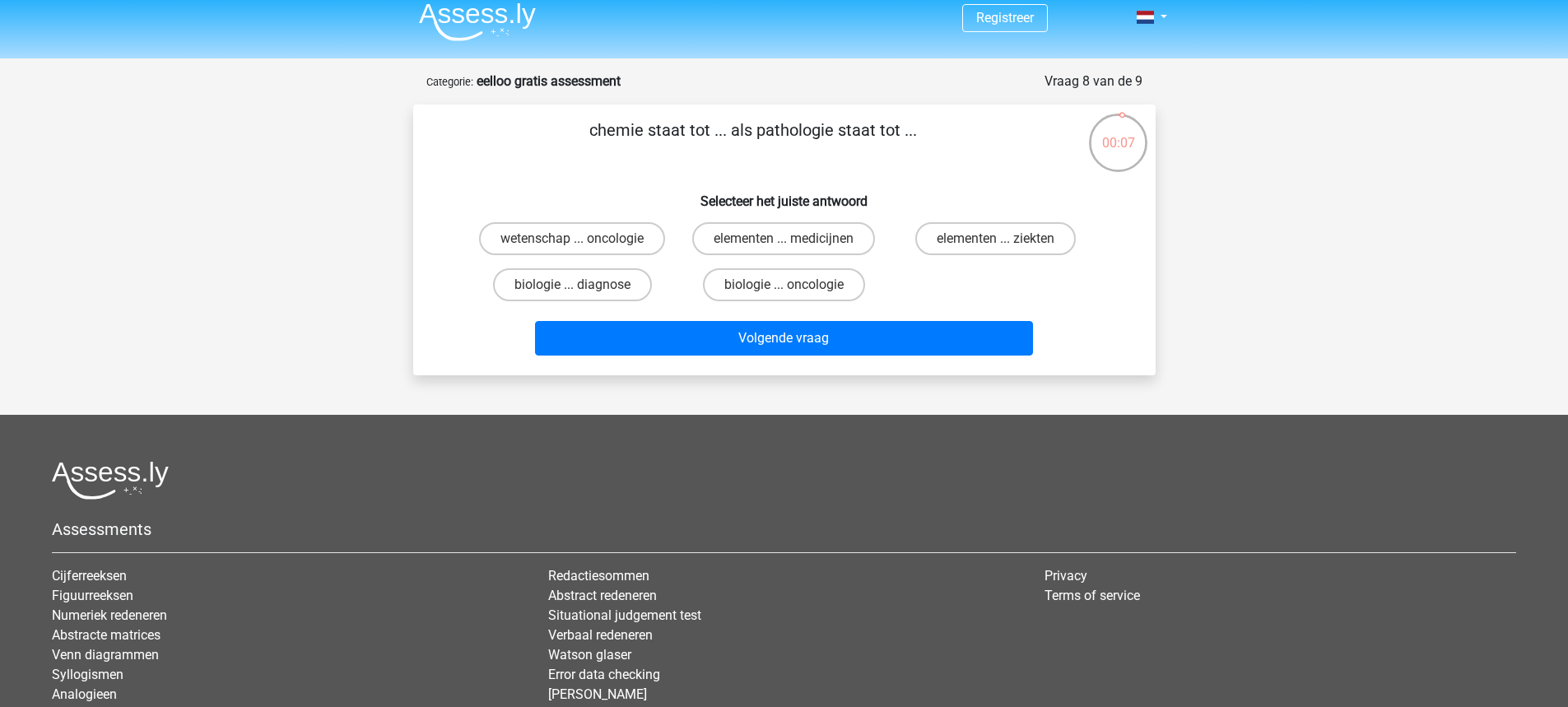
click at [946, 167] on div "chemie staat tot ... als pathologie staat tot ... Selecteer het juiste antwoord…" at bounding box center [784, 240] width 729 height 245
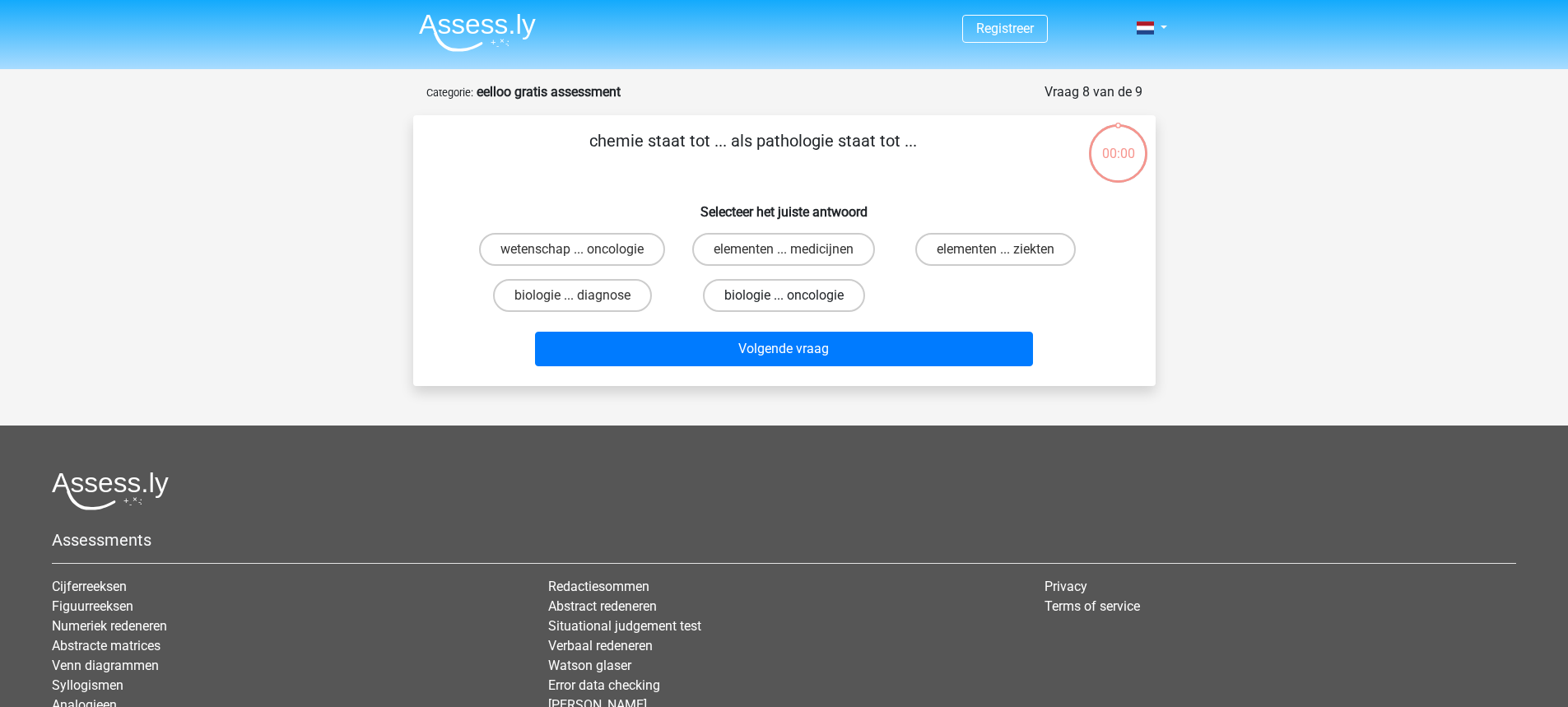
scroll to position [11, 0]
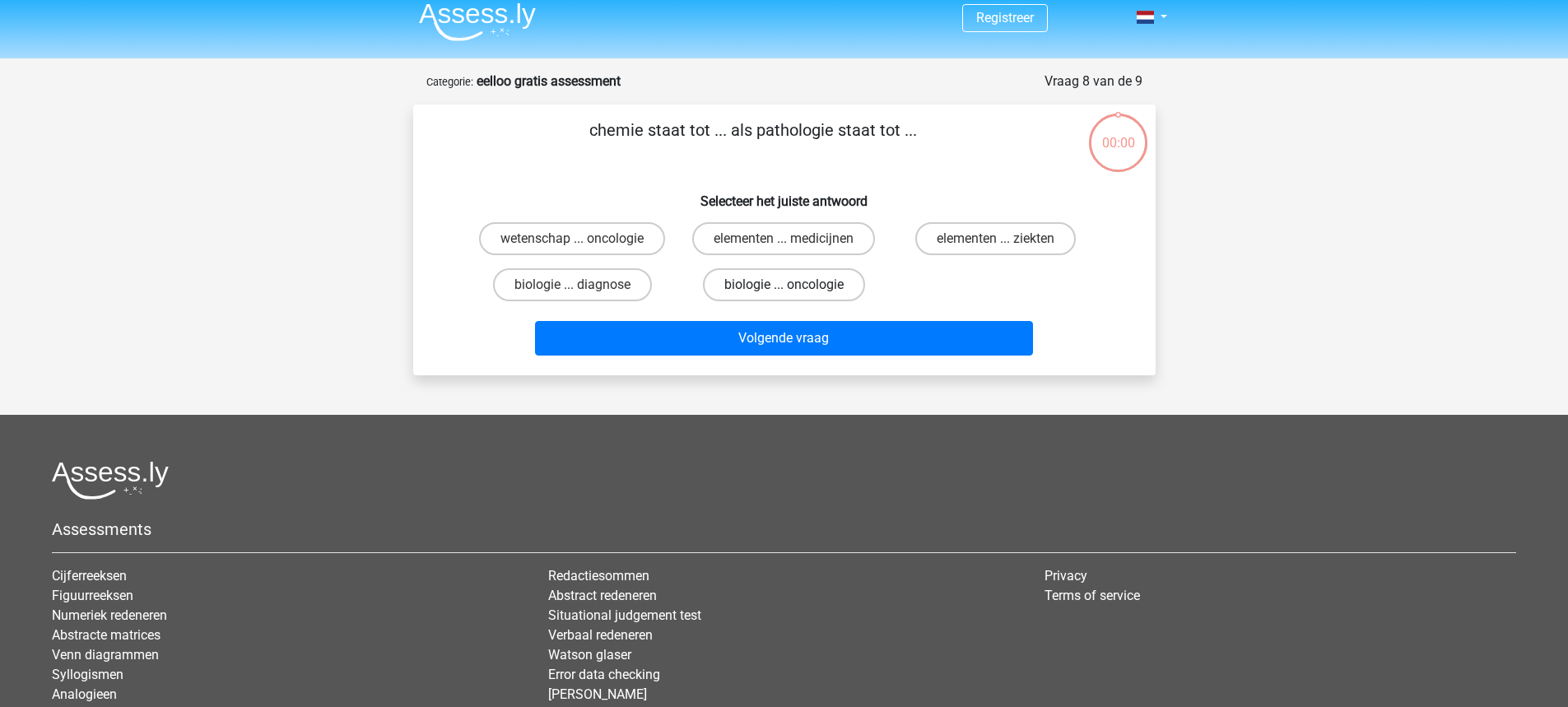
click at [812, 285] on label "biologie ... oncologie" at bounding box center [784, 284] width 162 height 33
click at [794, 285] on input "biologie ... oncologie" at bounding box center [789, 290] width 11 height 11
radio input "true"
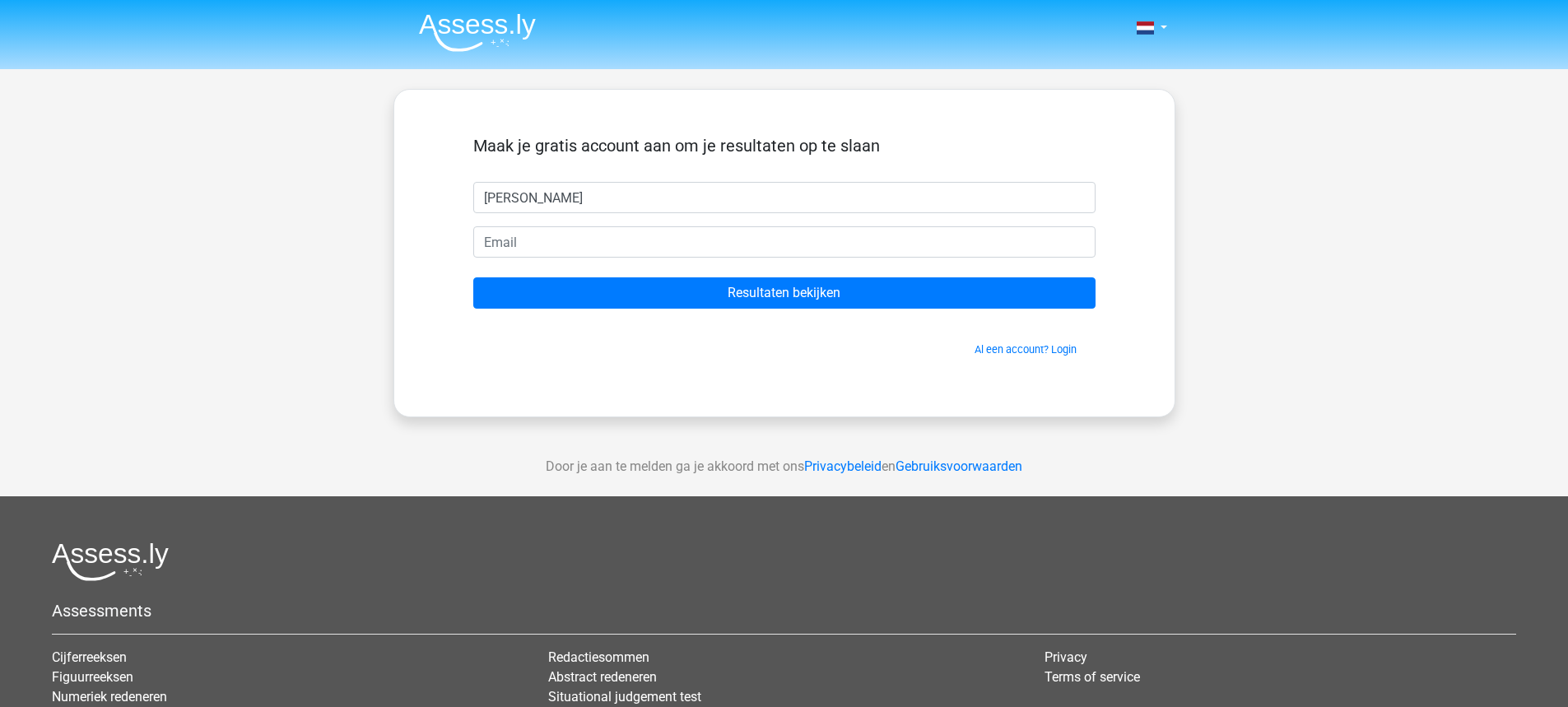
type input "[PERSON_NAME]"
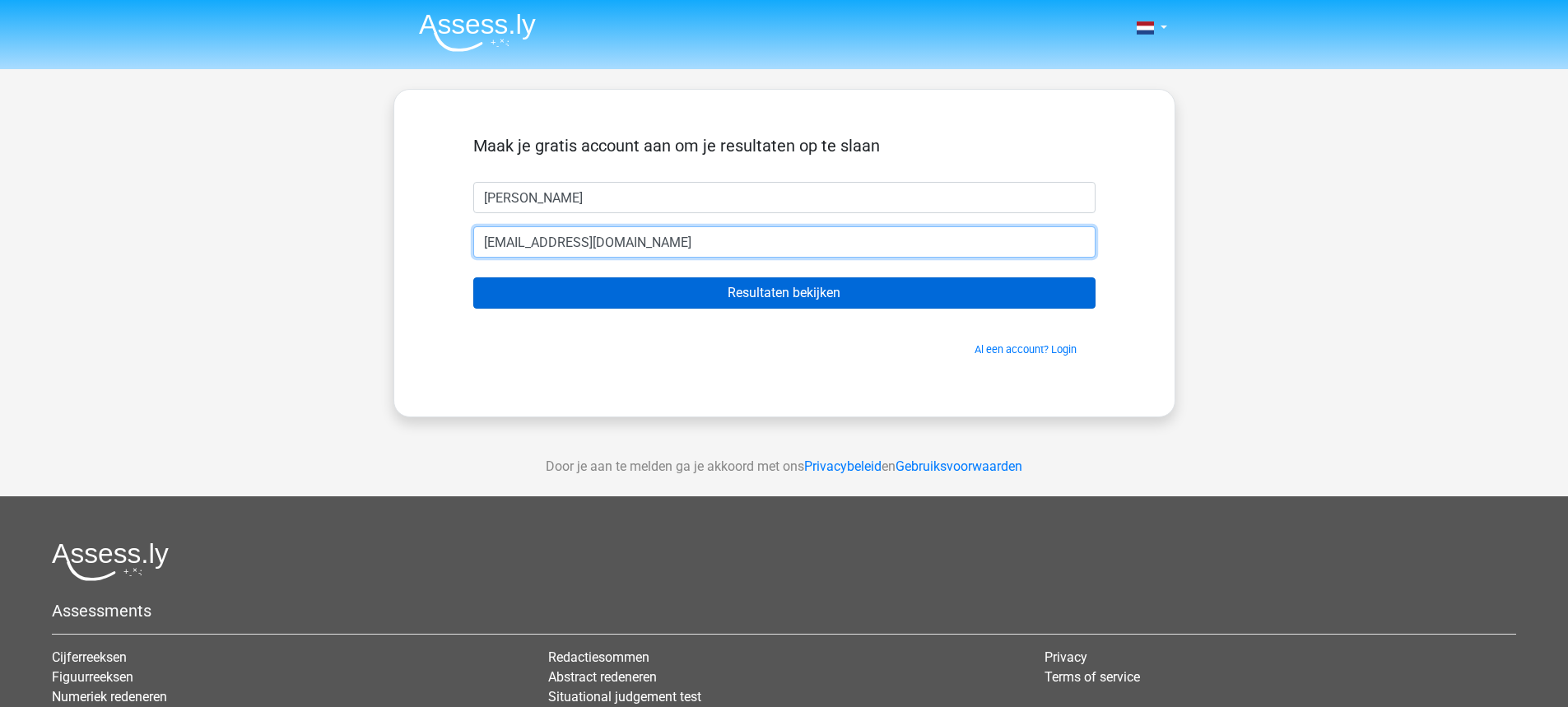
type input "[EMAIL_ADDRESS][DOMAIN_NAME]"
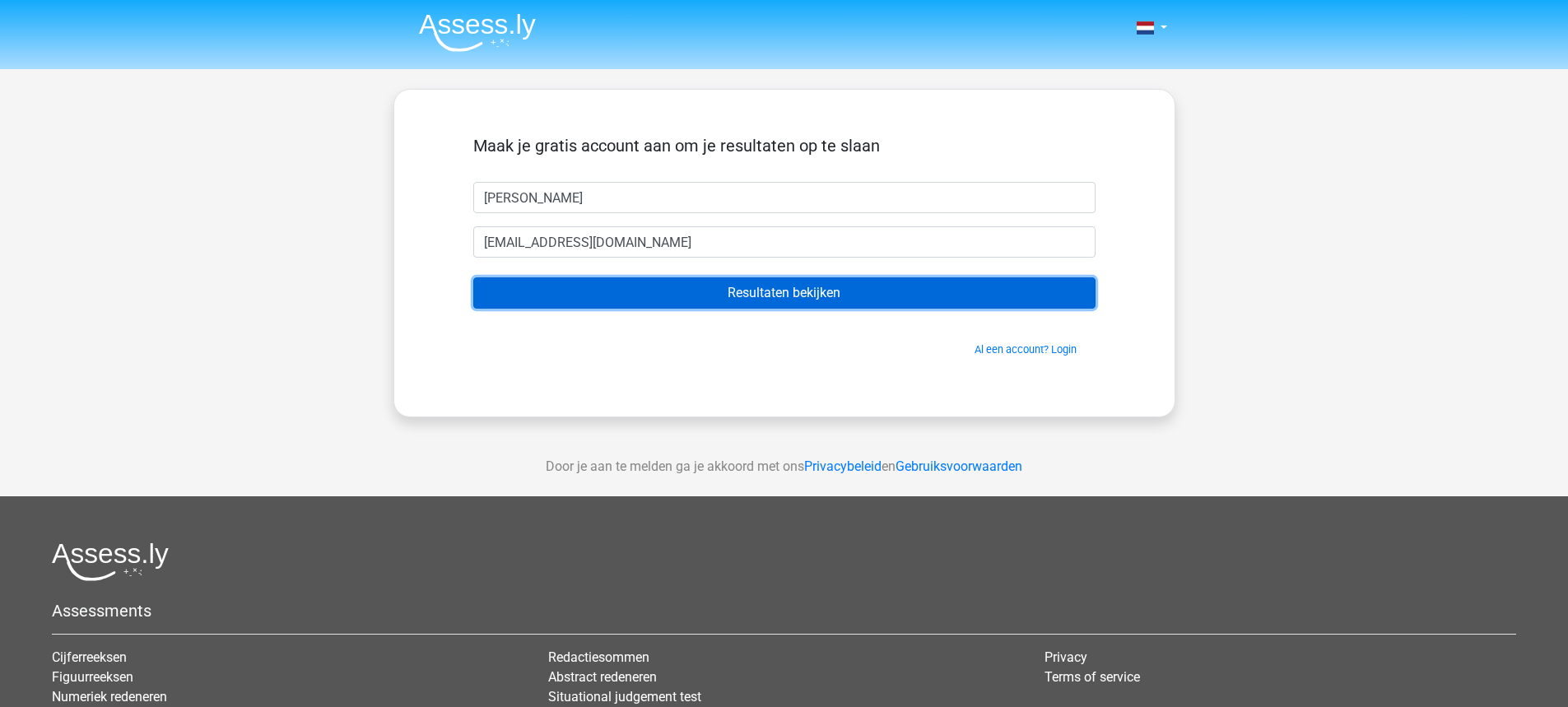
click at [792, 299] on input "Resultaten bekijken" at bounding box center [784, 292] width 622 height 31
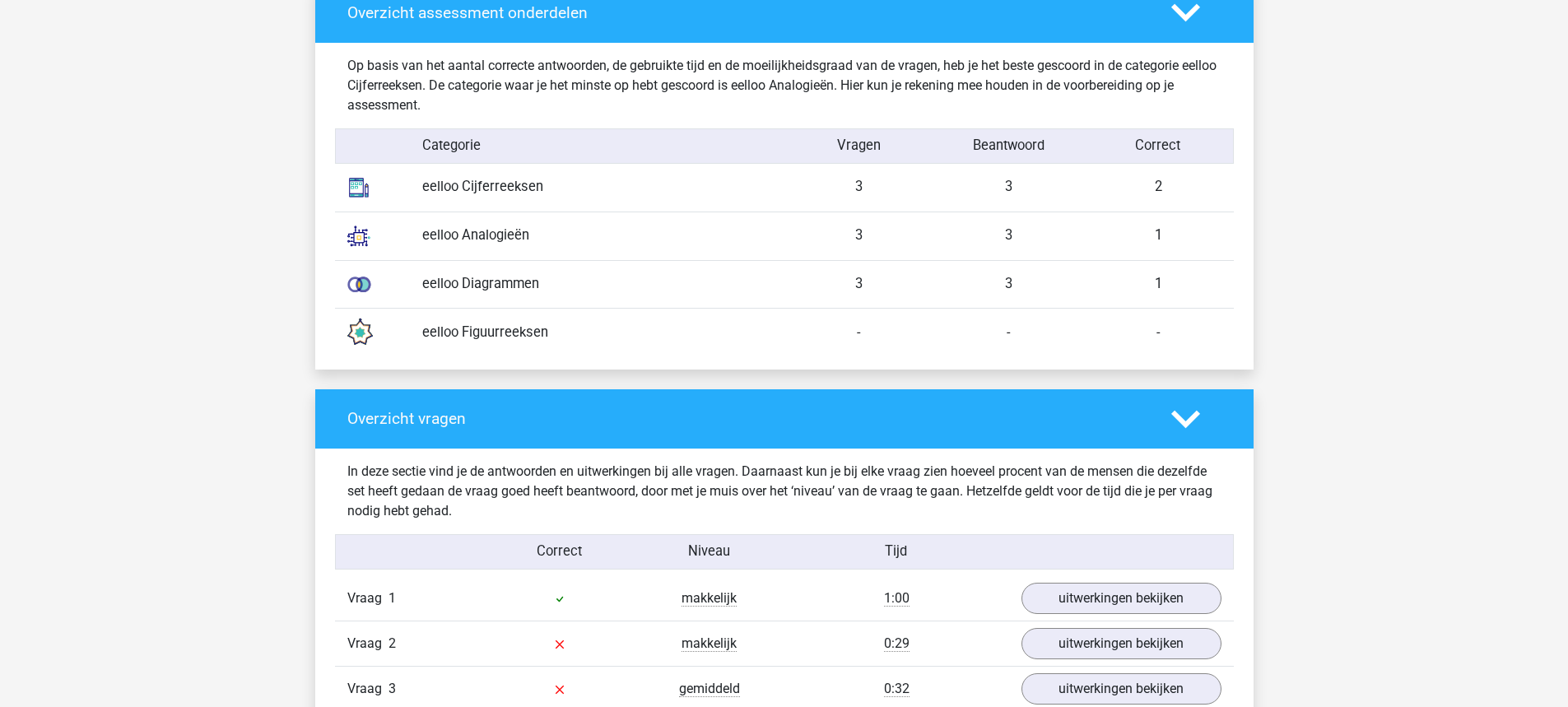
scroll to position [1307, 0]
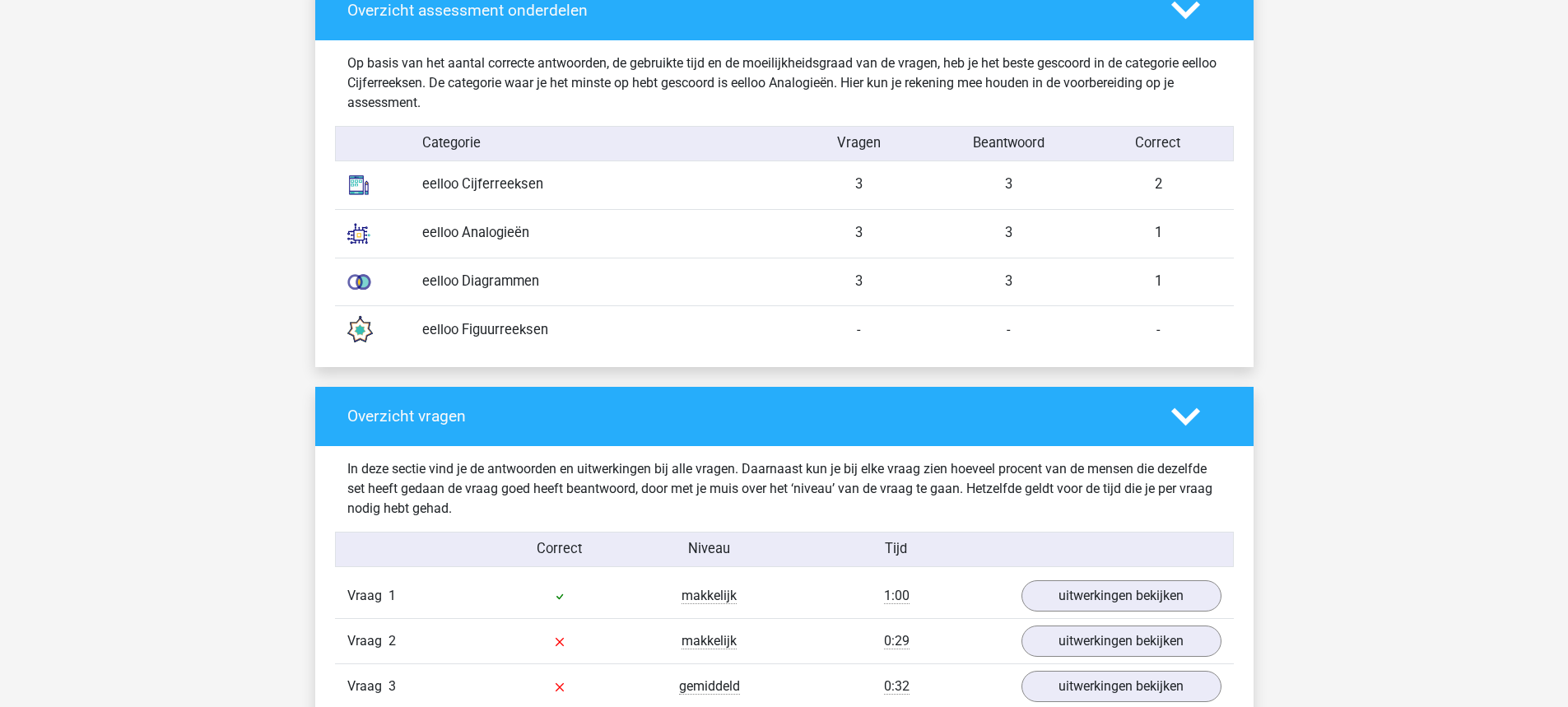
click at [1183, 186] on div "2" at bounding box center [1158, 184] width 150 height 20
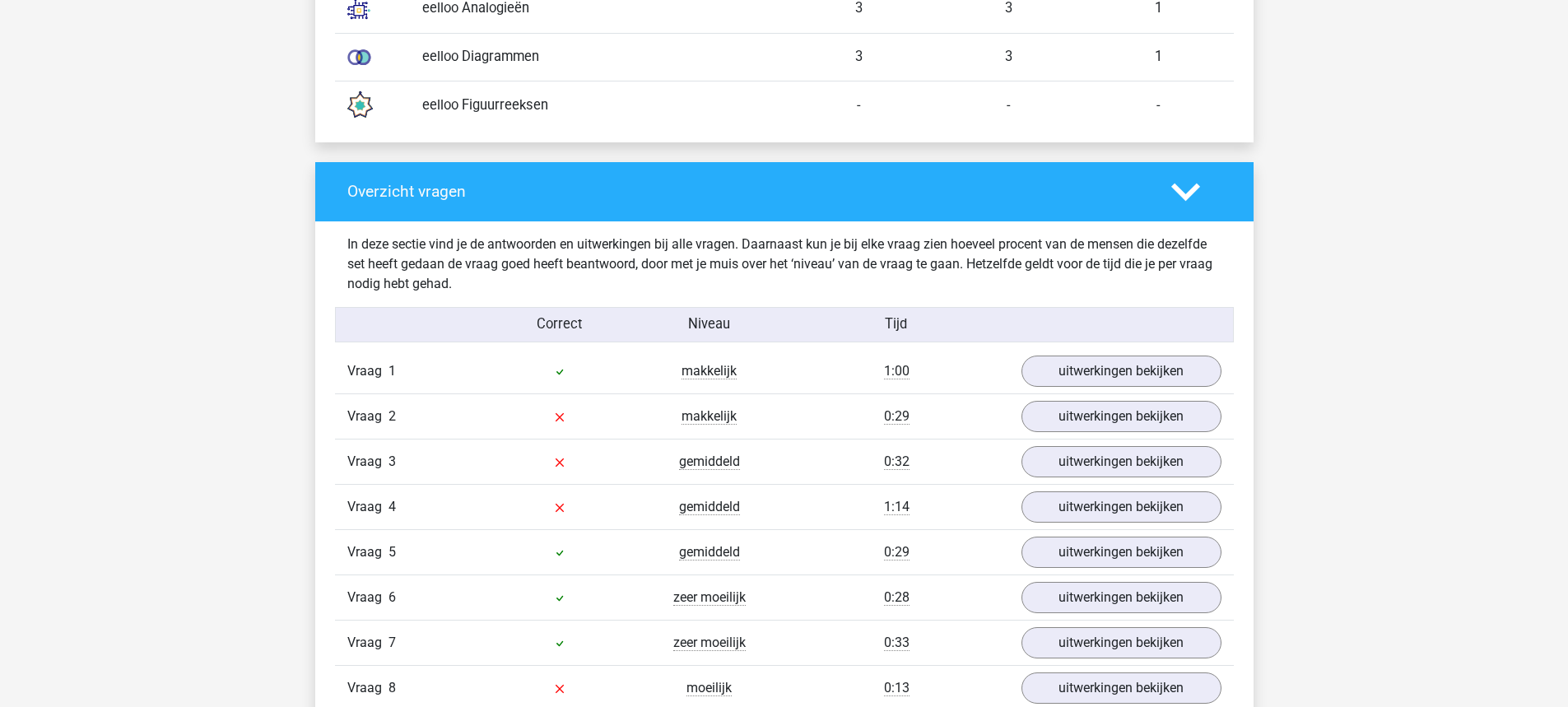
scroll to position [1677, 0]
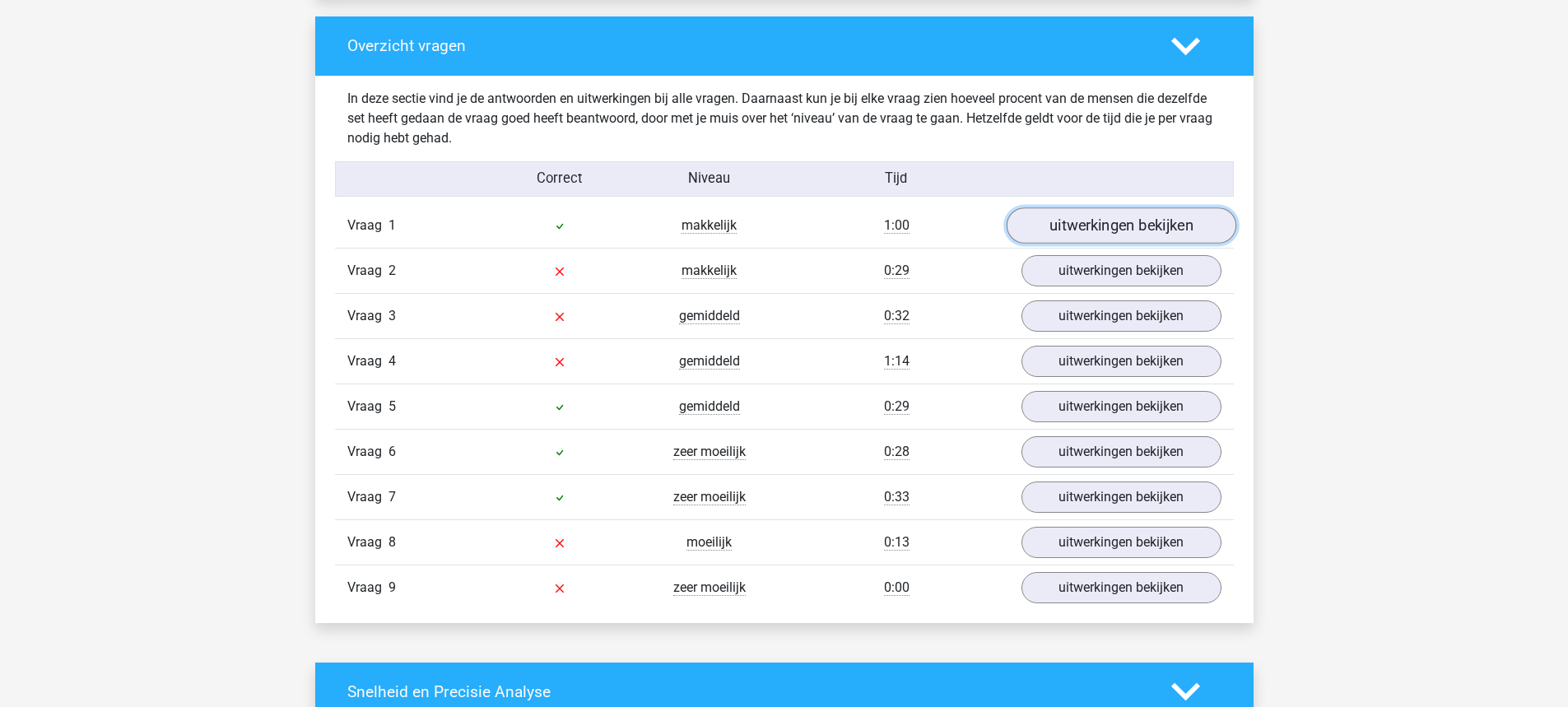
click at [1106, 221] on link "uitwerkingen bekijken" at bounding box center [1120, 225] width 230 height 36
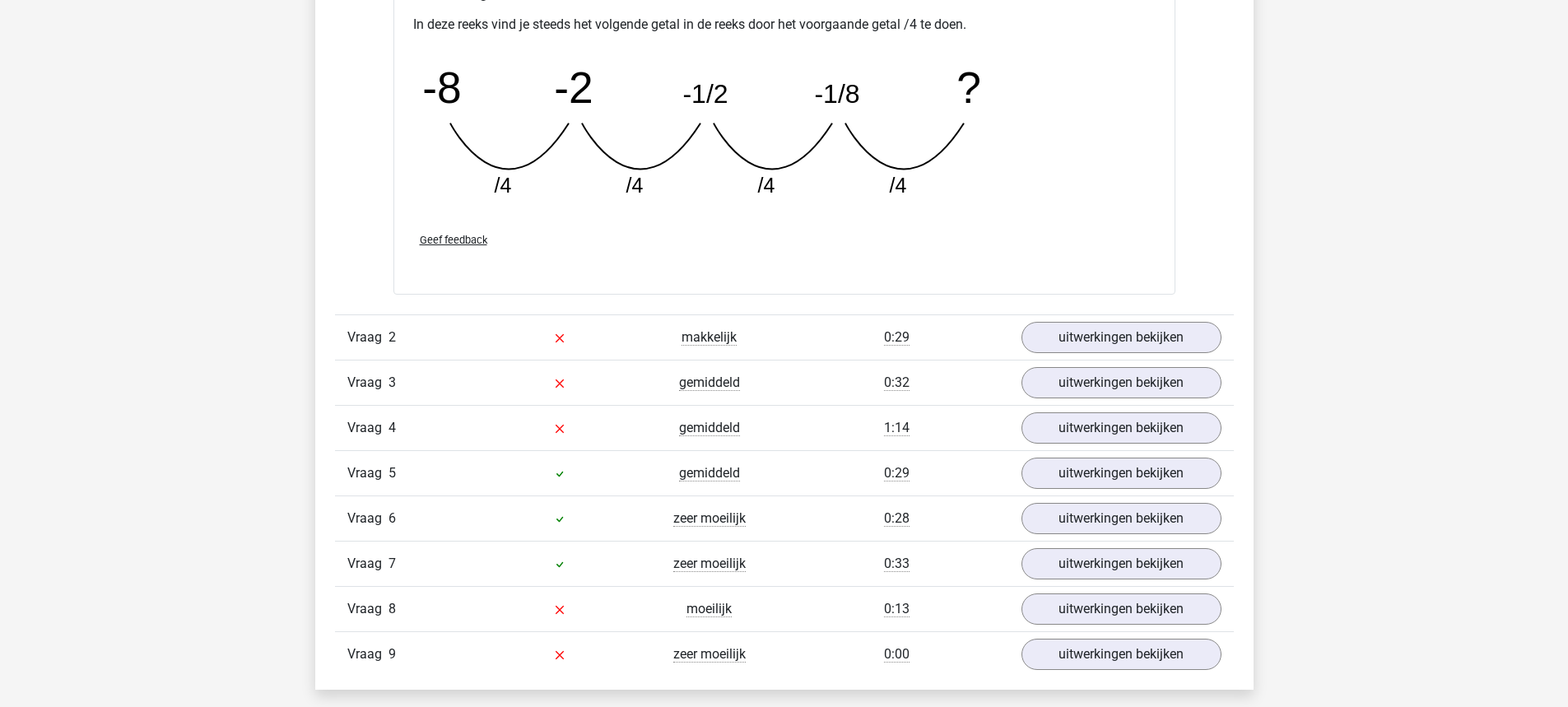
scroll to position [2329, 0]
click at [1082, 327] on link "uitwerkingen bekijken" at bounding box center [1120, 337] width 230 height 36
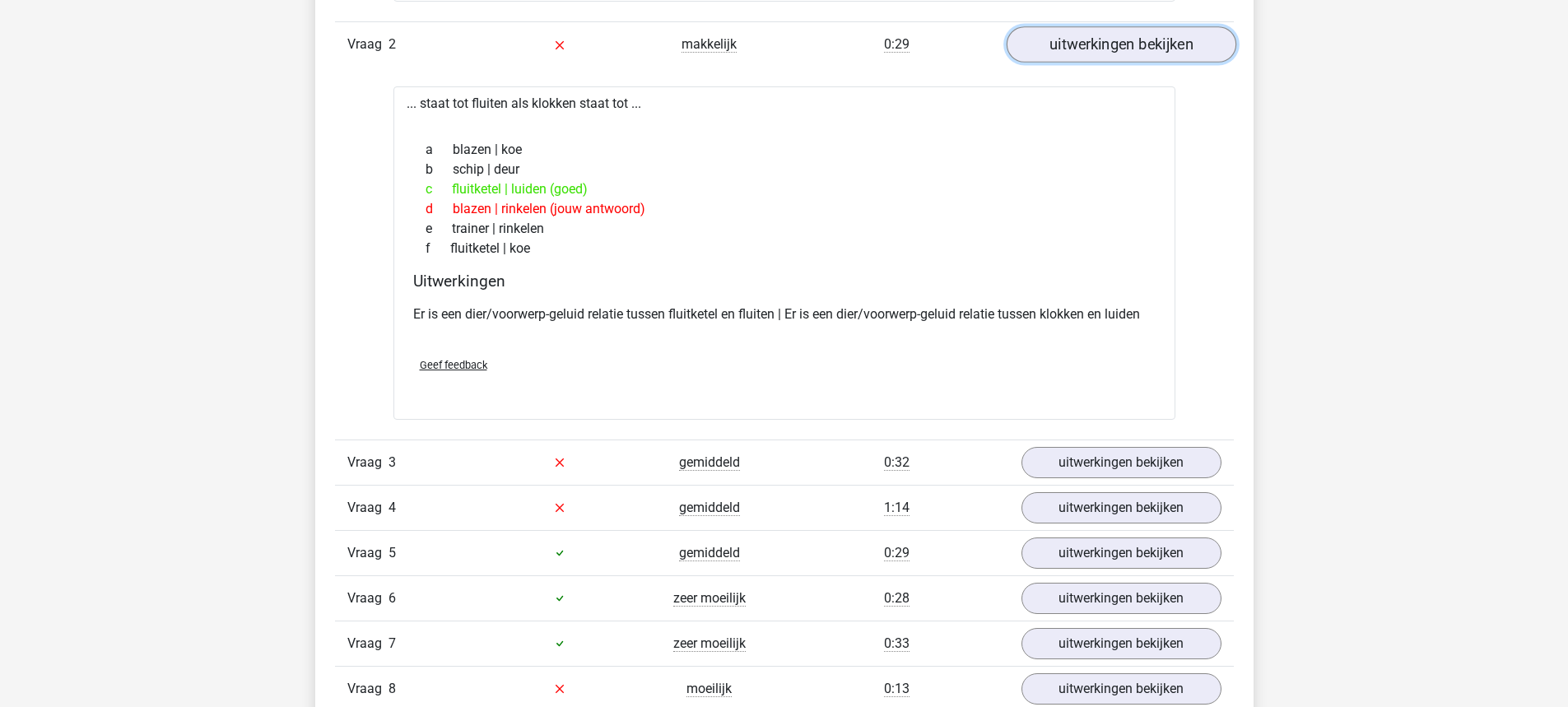
scroll to position [2621, 0]
click at [1100, 251] on div "f fluitketel | koe" at bounding box center [784, 249] width 743 height 19
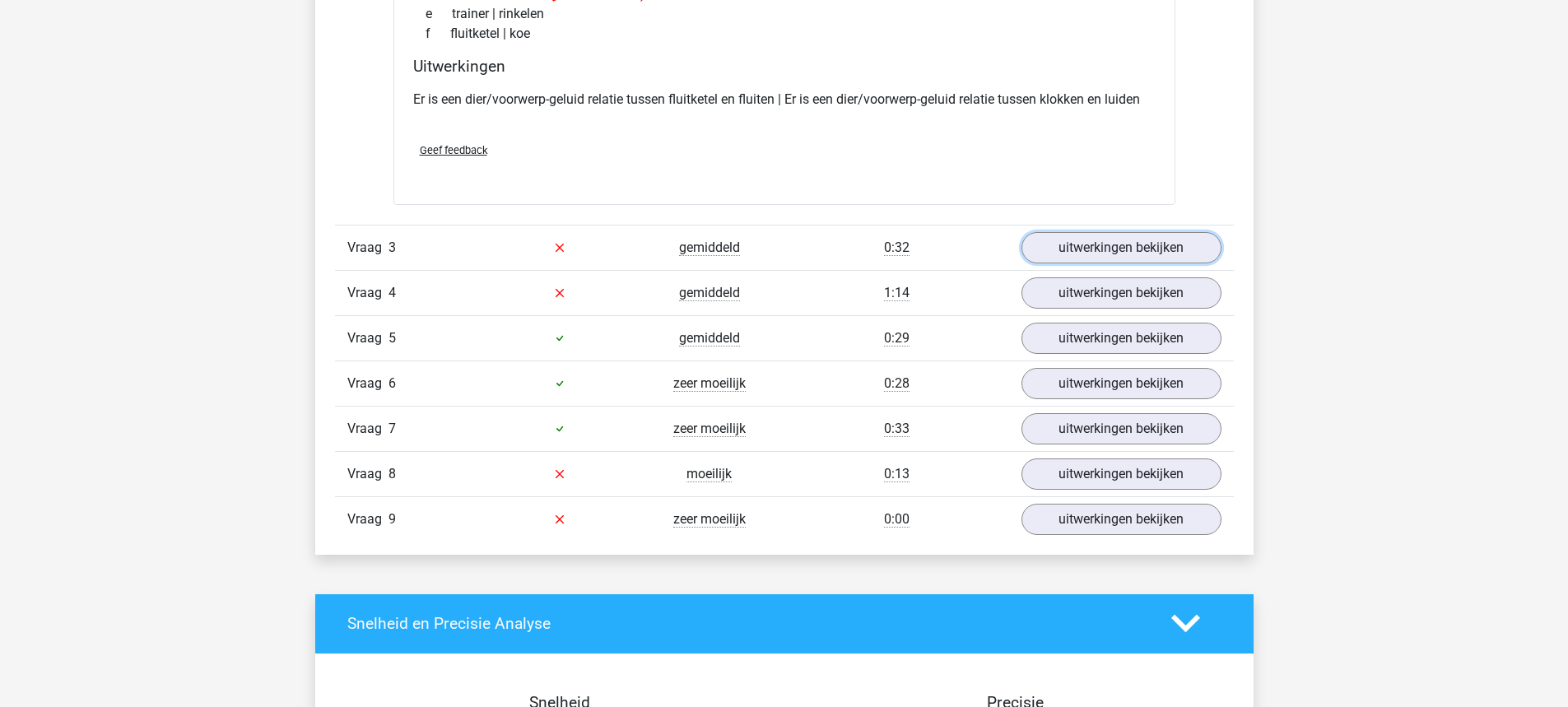
click at [1100, 251] on link "uitwerkingen bekijken" at bounding box center [1122, 247] width 200 height 31
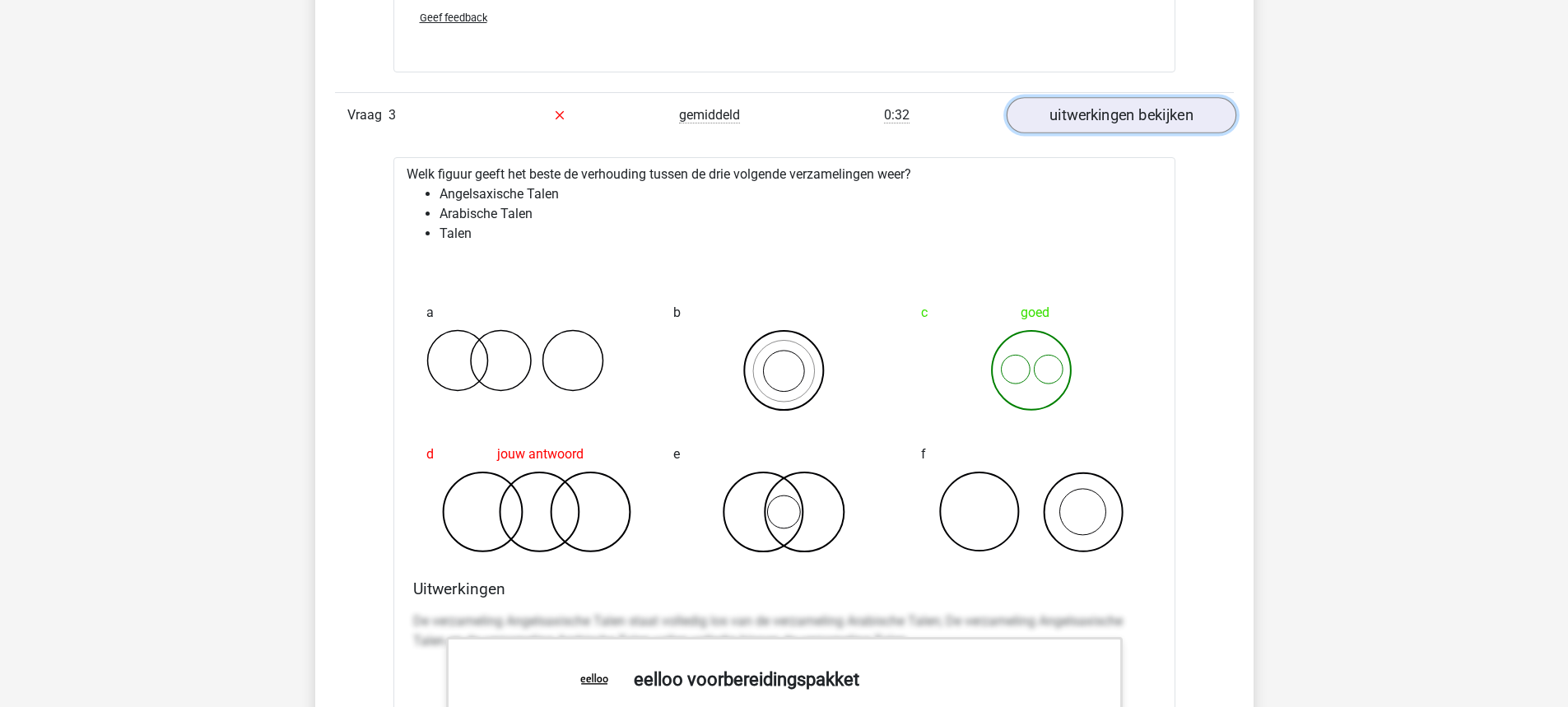
scroll to position [2967, 0]
click at [1144, 94] on div "Vraag 3 gemiddeld 0:32 uitwerkingen bekijken" at bounding box center [784, 116] width 899 height 45
drag, startPoint x: 1144, startPoint y: 94, endPoint x: 1007, endPoint y: 197, distance: 171.4
click at [1007, 197] on div "Vraag 1 makkelijk 1:00 uitwerkingen bekijken Welk getal hoort op de plek van he…" at bounding box center [784, 190] width 874 height 2554
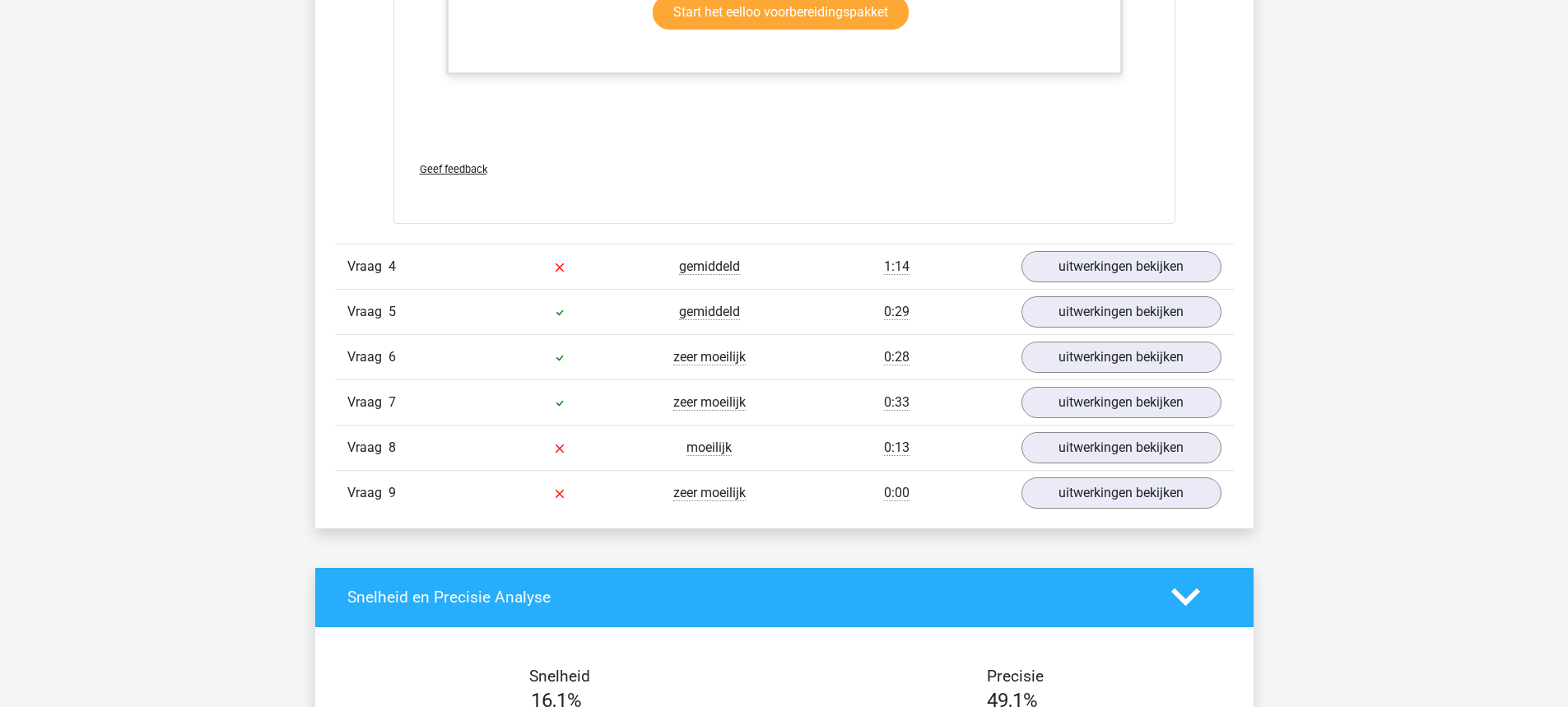
scroll to position [3913, 0]
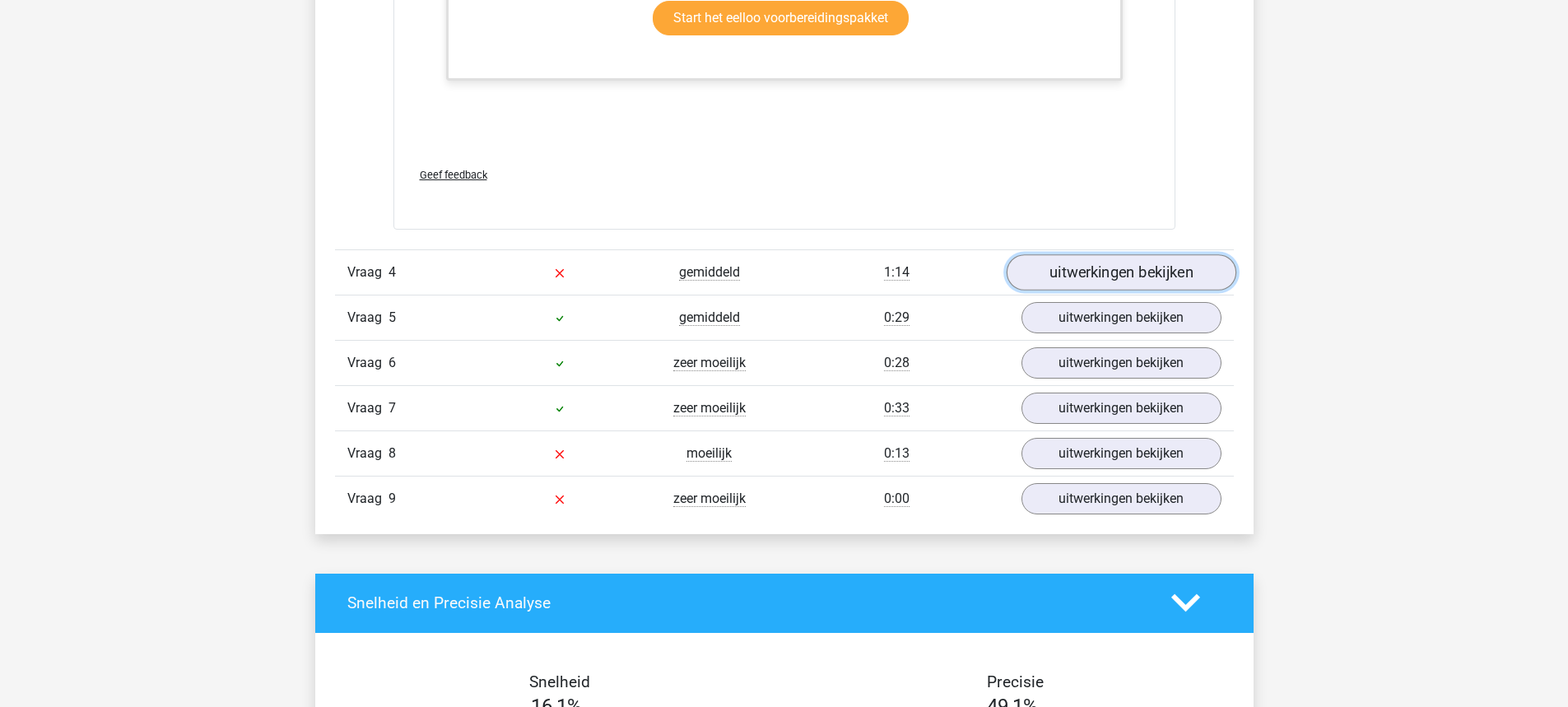
click at [1040, 260] on link "uitwerkingen bekijken" at bounding box center [1120, 272] width 230 height 36
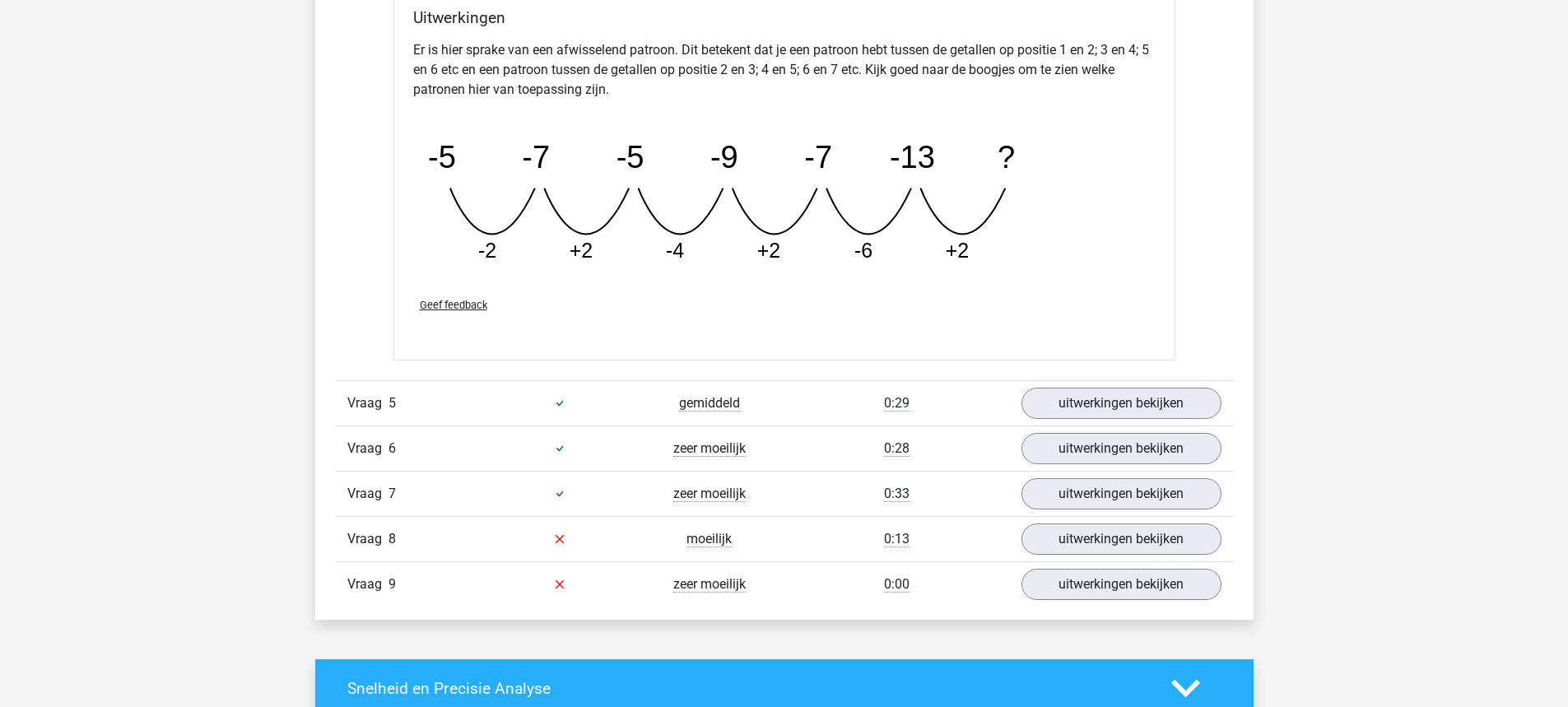
scroll to position [4587, 0]
click at [1128, 510] on link "uitwerkingen bekijken" at bounding box center [1120, 493] width 230 height 36
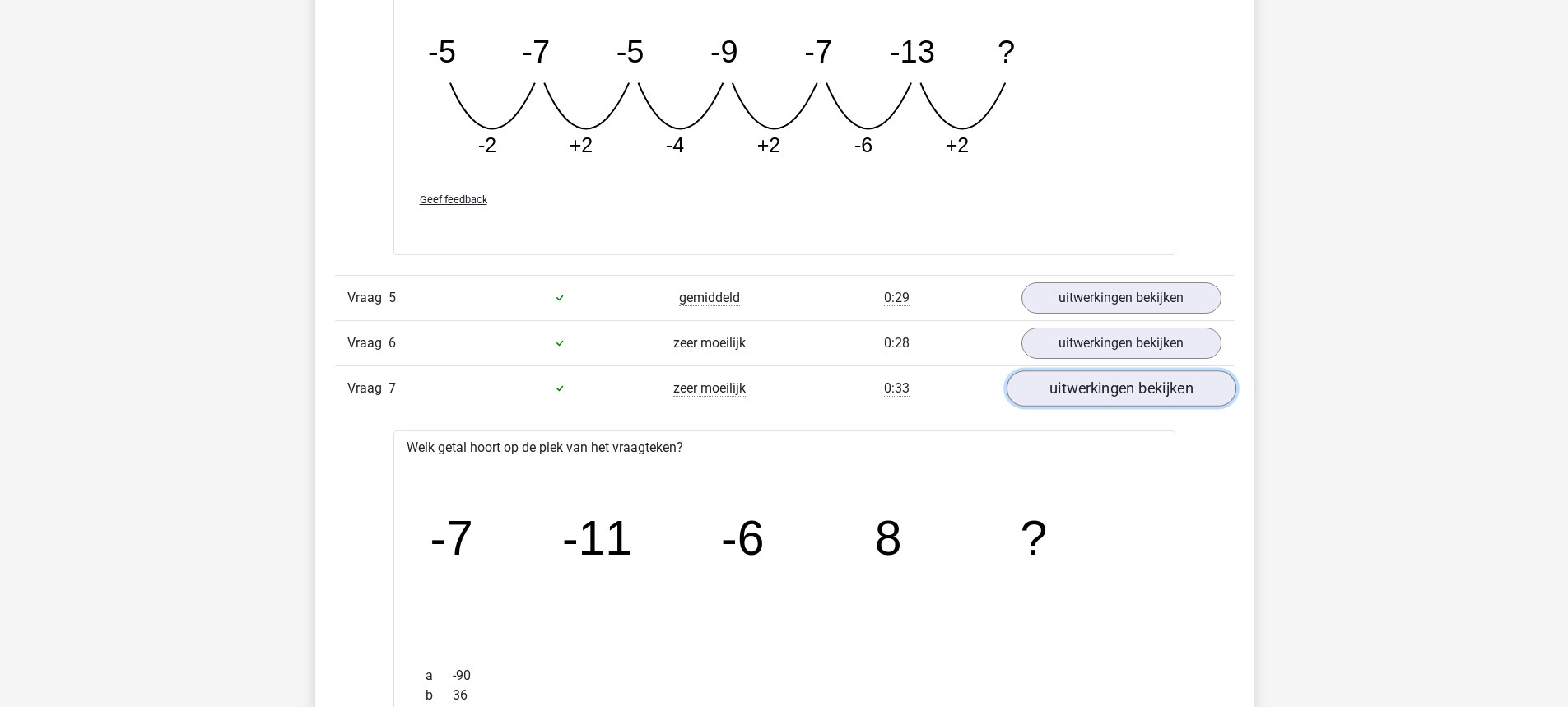
scroll to position [4641, 0]
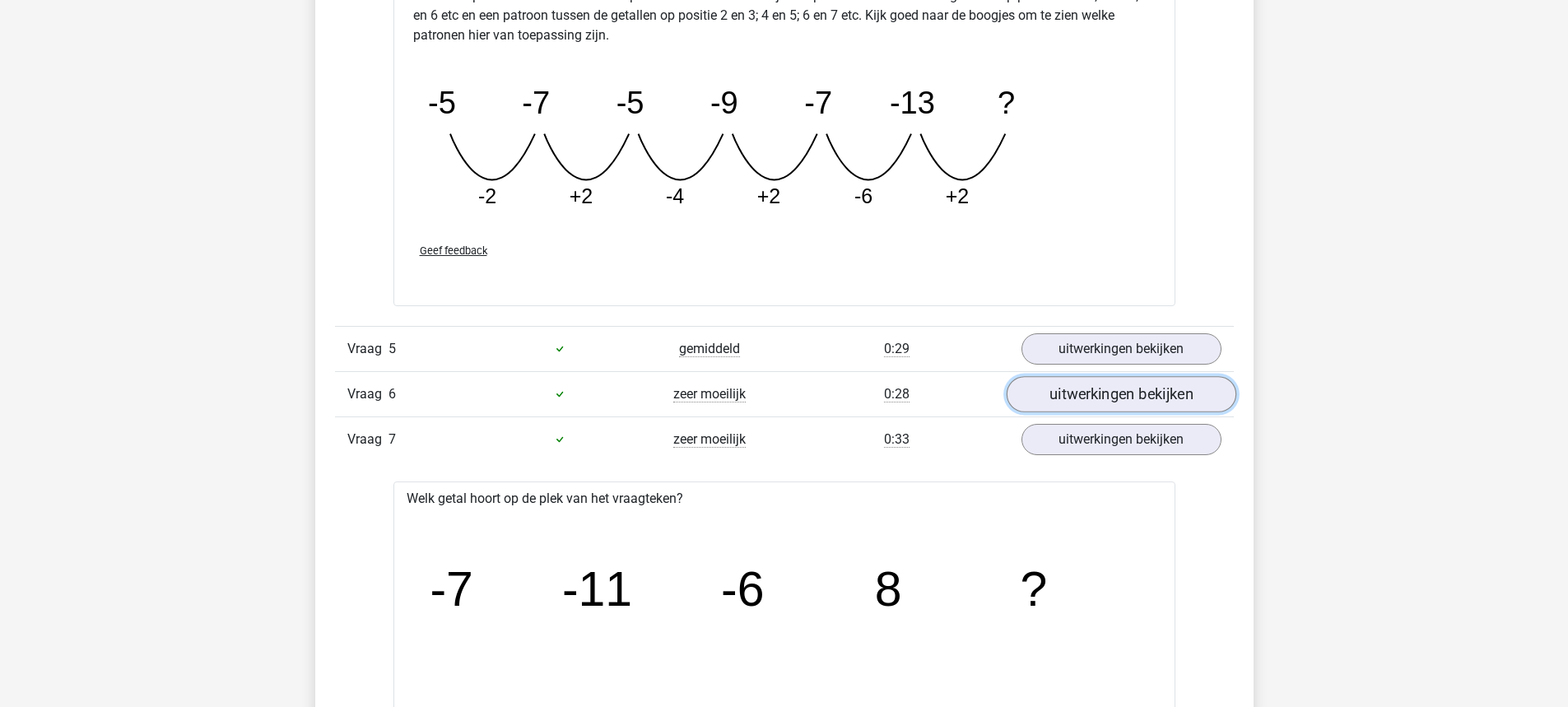
click at [1071, 392] on link "uitwerkingen bekijken" at bounding box center [1120, 393] width 230 height 36
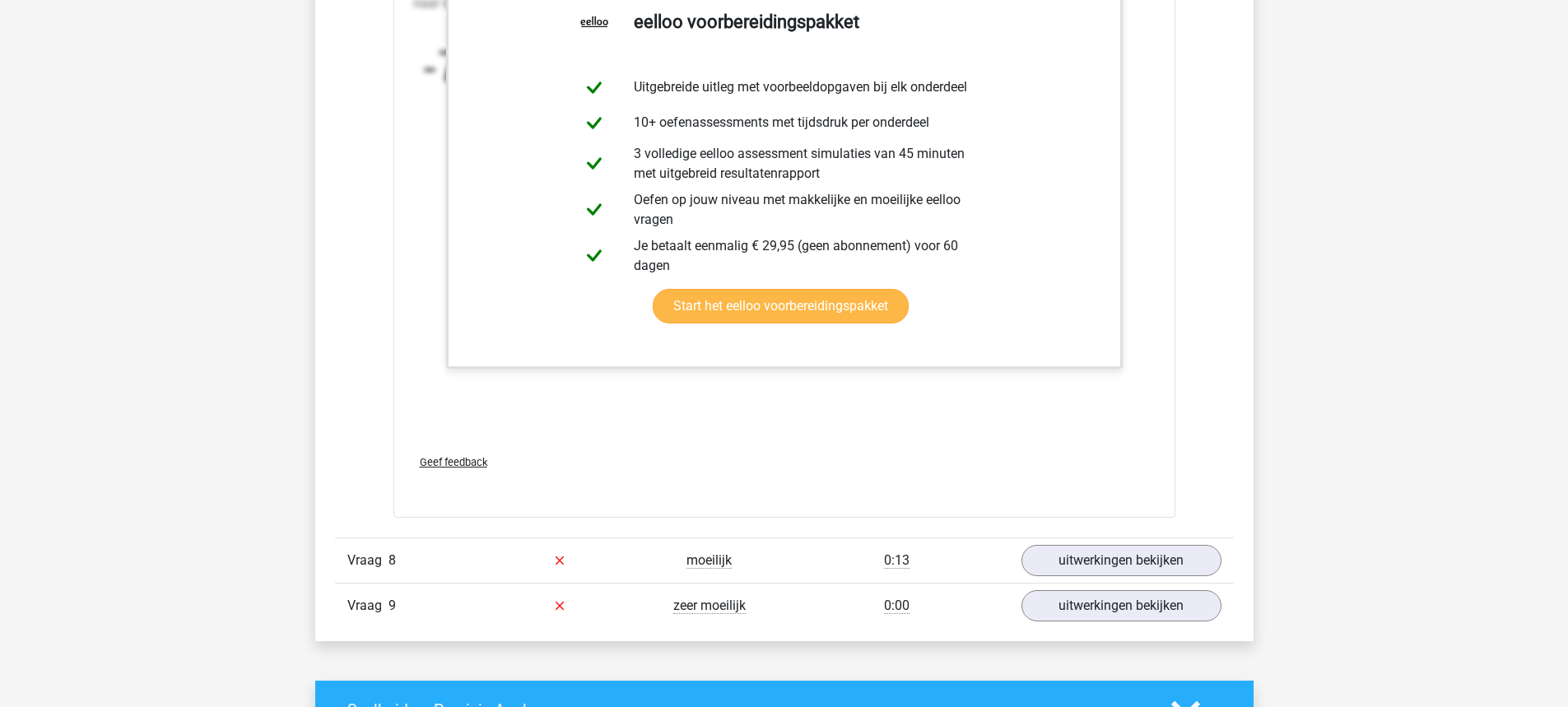
scroll to position [6196, 0]
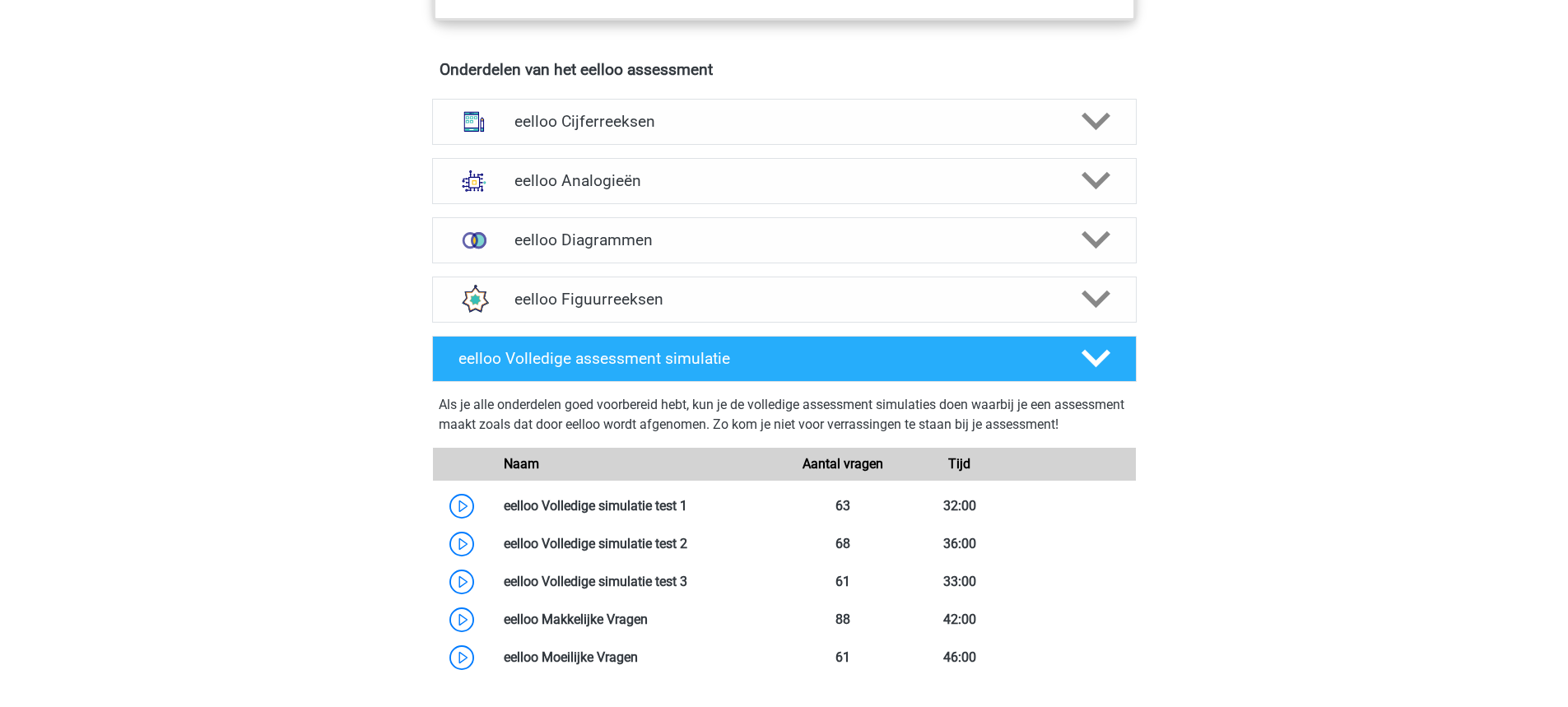
scroll to position [998, 0]
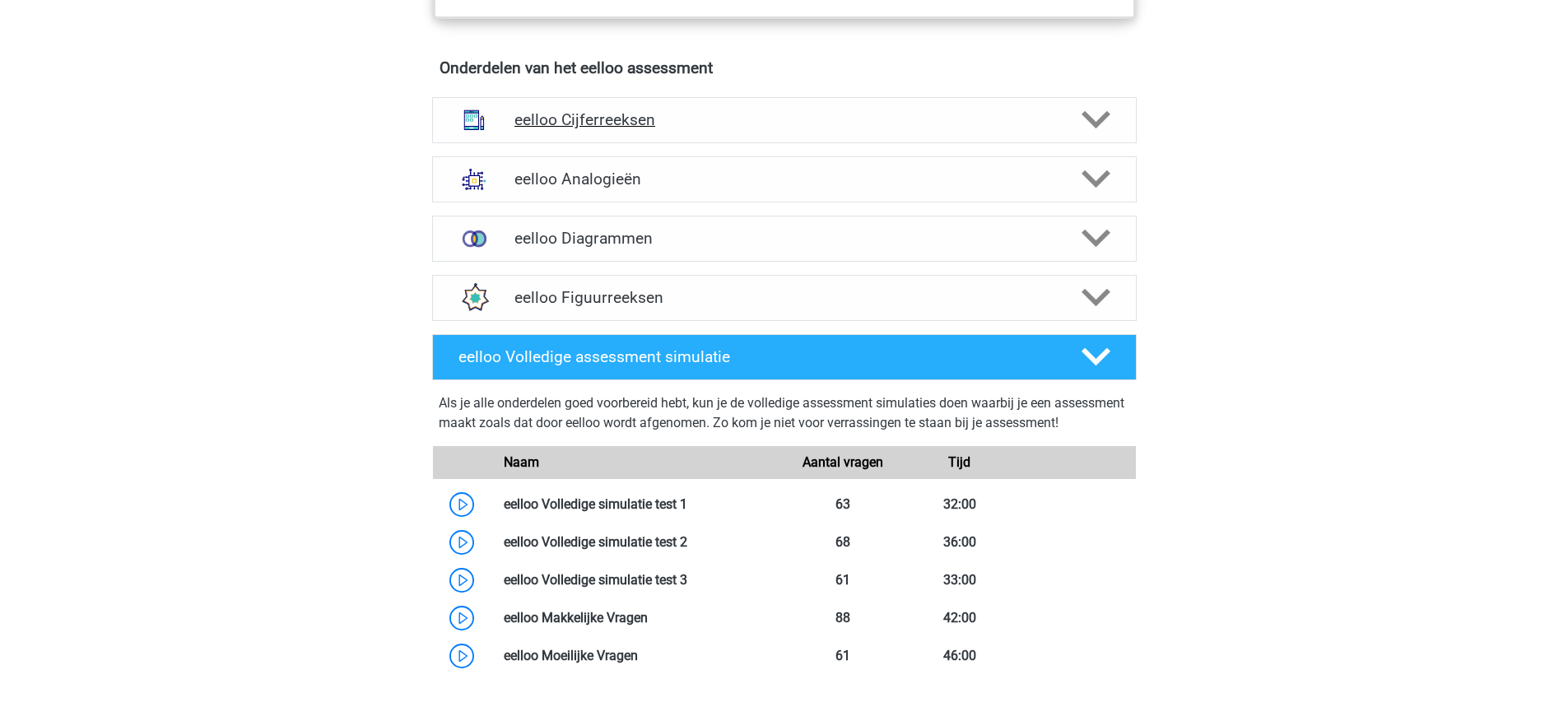
click at [717, 126] on h4 "eelloo Cijferreeksen" at bounding box center [784, 119] width 539 height 19
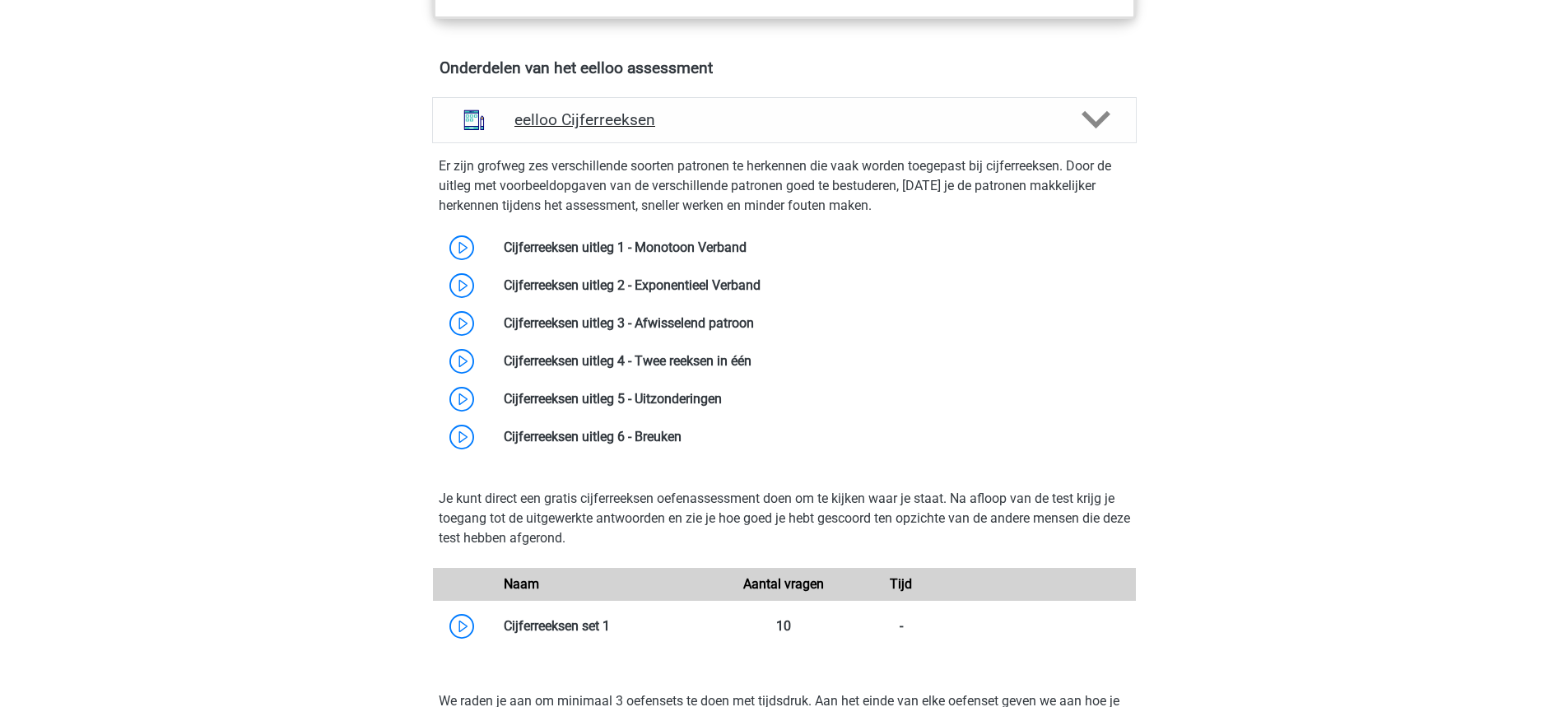
click at [717, 126] on h4 "eelloo Cijferreeksen" at bounding box center [784, 119] width 539 height 19
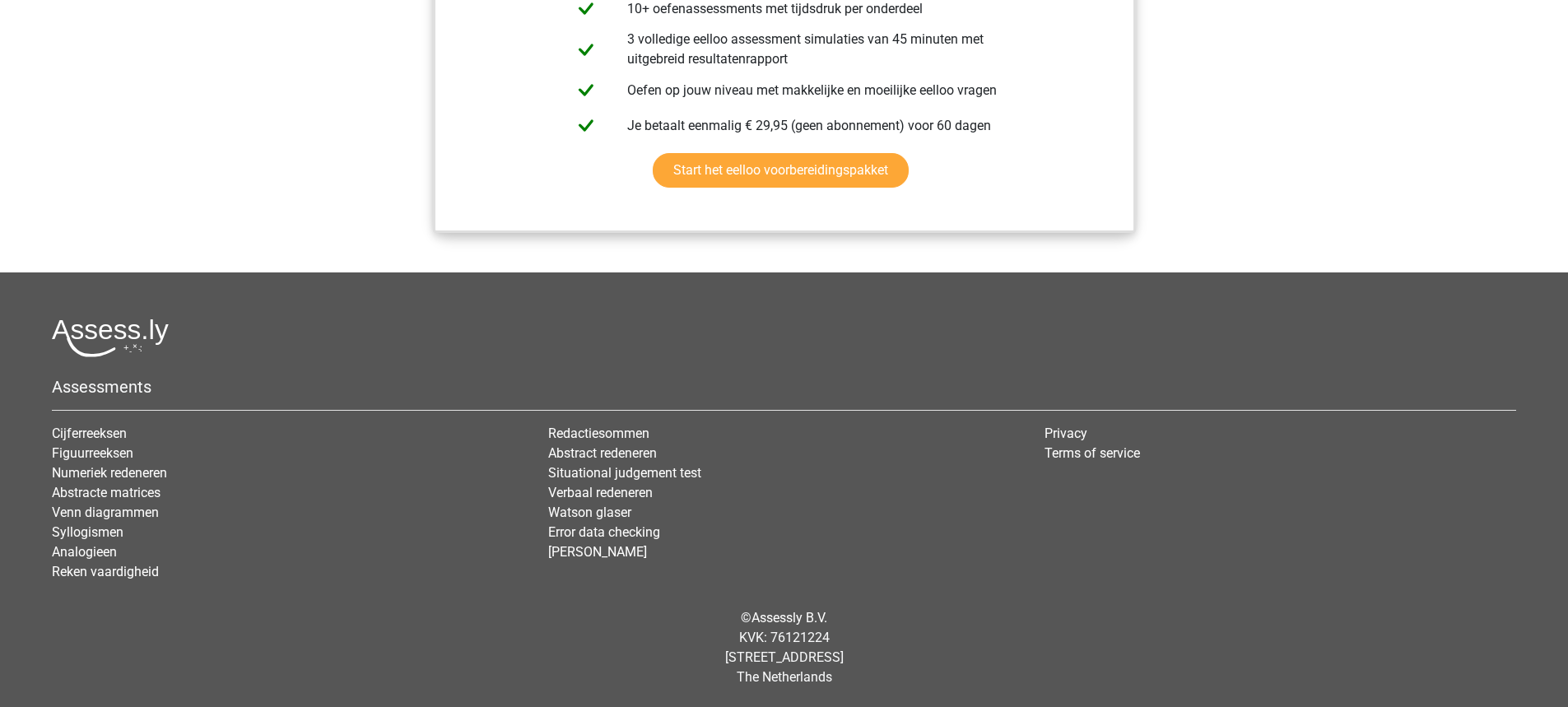
scroll to position [2038, 0]
